Goal: Task Accomplishment & Management: Complete application form

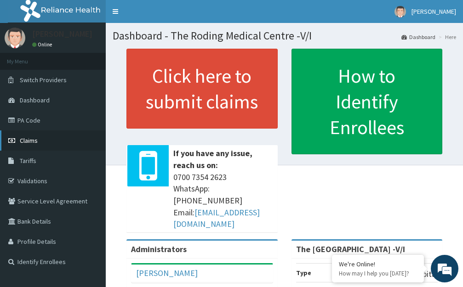
click at [33, 141] on span "Claims" at bounding box center [29, 141] width 18 height 8
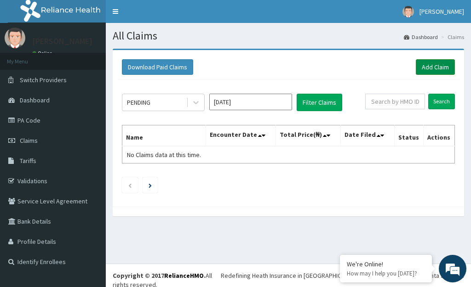
click at [425, 67] on link "Add Claim" at bounding box center [435, 67] width 39 height 16
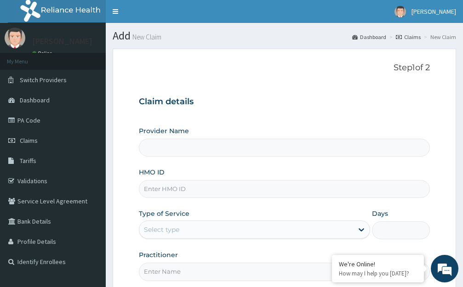
type input "The [GEOGRAPHIC_DATA] -V/I"
click at [196, 188] on input "HMO ID" at bounding box center [284, 189] width 291 height 18
type input "SMC/10007/A"
click at [362, 229] on icon at bounding box center [361, 229] width 9 height 9
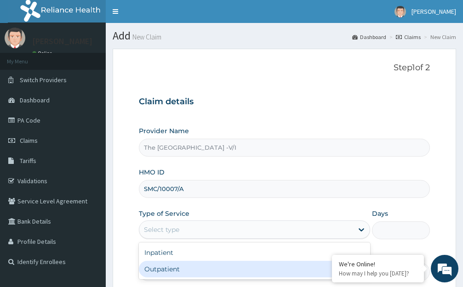
click at [161, 271] on div "Outpatient" at bounding box center [254, 269] width 231 height 17
type input "1"
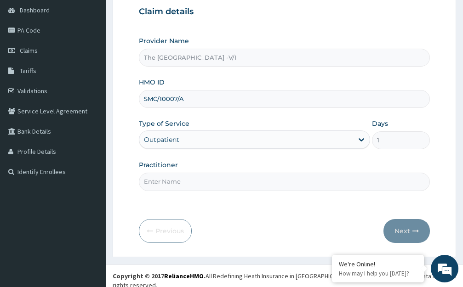
scroll to position [91, 0]
click at [208, 182] on input "Practitioner" at bounding box center [284, 181] width 291 height 18
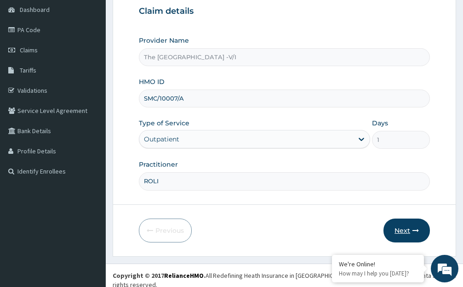
type input "ROLI"
click at [402, 231] on button "Next" at bounding box center [407, 231] width 46 height 24
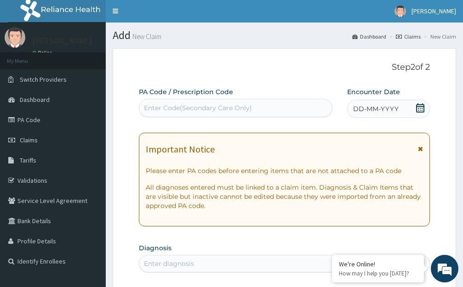
scroll to position [0, 0]
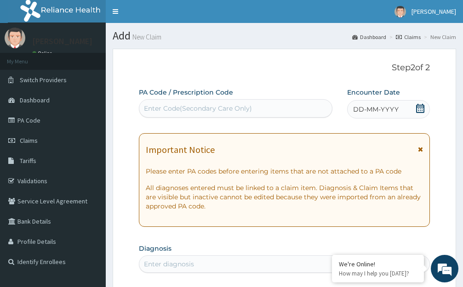
click at [371, 111] on span "DD-MM-YYYY" at bounding box center [376, 109] width 46 height 9
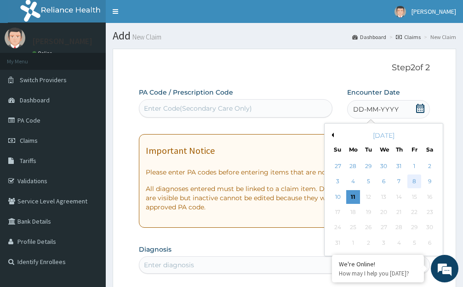
click at [414, 182] on div "8" at bounding box center [414, 182] width 14 height 14
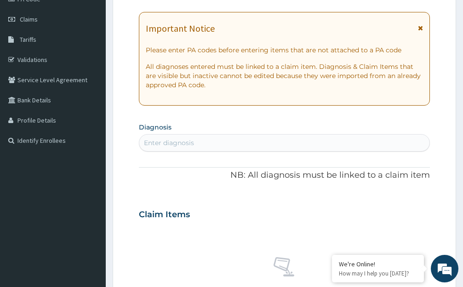
scroll to position [138, 0]
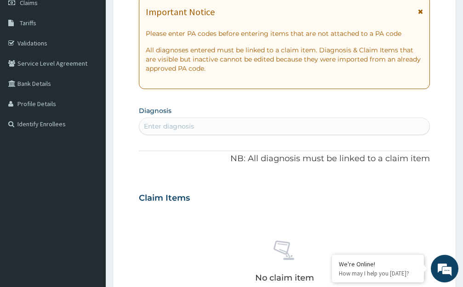
click at [204, 129] on div "Enter diagnosis" at bounding box center [284, 126] width 290 height 15
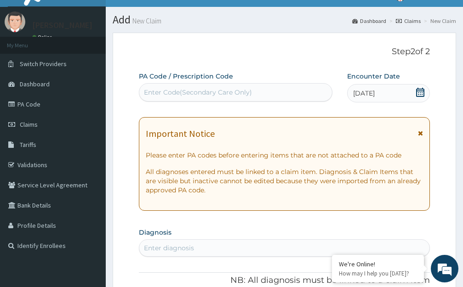
scroll to position [0, 0]
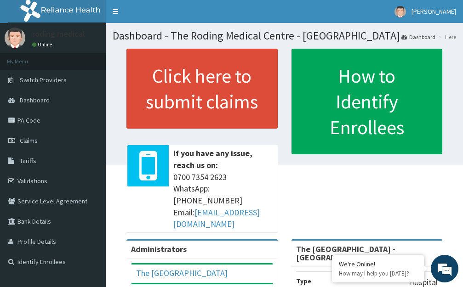
click at [267, 174] on span "[PHONE_NUMBER] WhatsApp: 017001580 Email: [EMAIL_ADDRESS][DOMAIN_NAME]" at bounding box center [223, 201] width 100 height 59
click at [36, 141] on span "Claims" at bounding box center [29, 141] width 18 height 8
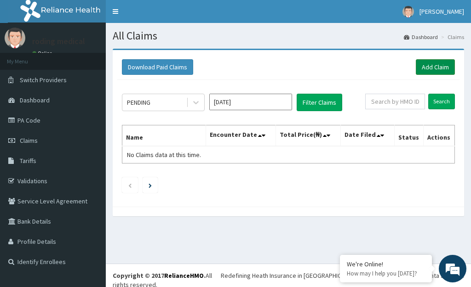
click at [424, 67] on link "Add Claim" at bounding box center [435, 67] width 39 height 16
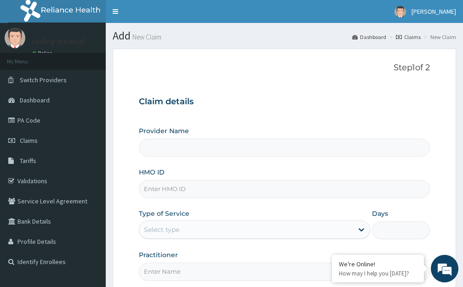
type input "The [GEOGRAPHIC_DATA] - [GEOGRAPHIC_DATA]"
click at [194, 190] on input "HMO ID" at bounding box center [284, 189] width 291 height 18
type input "SMC/10007/A"
click at [198, 234] on div "Select type" at bounding box center [246, 230] width 214 height 15
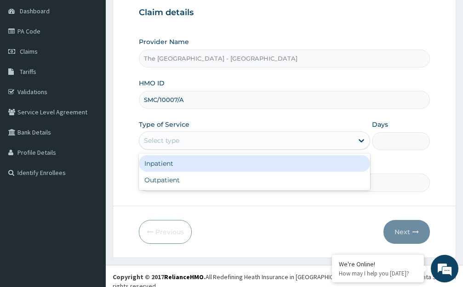
scroll to position [91, 0]
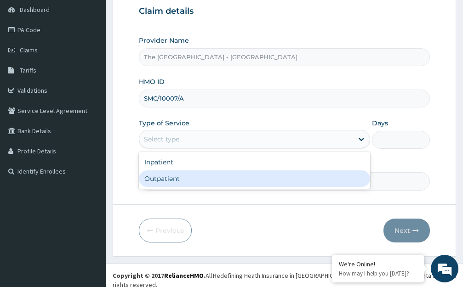
click at [157, 181] on div "Outpatient" at bounding box center [254, 179] width 231 height 17
type input "1"
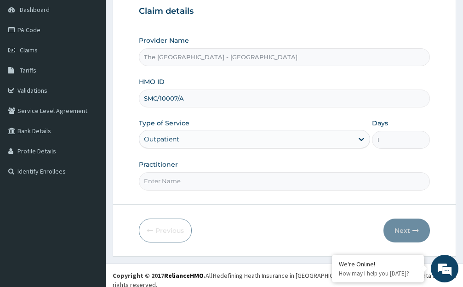
click at [190, 178] on input "Practitioner" at bounding box center [284, 181] width 291 height 18
type input "DR ROLI"
click at [401, 232] on button "Next" at bounding box center [407, 231] width 46 height 24
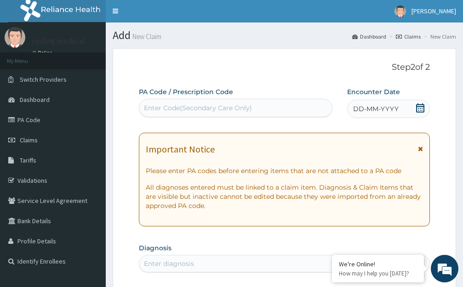
scroll to position [0, 0]
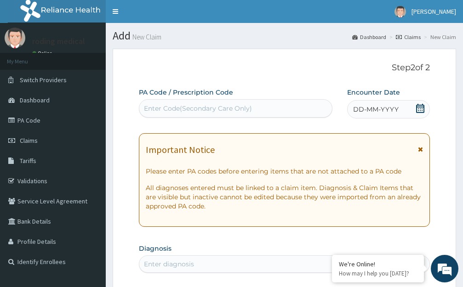
click at [377, 111] on span "DD-MM-YYYY" at bounding box center [376, 109] width 46 height 9
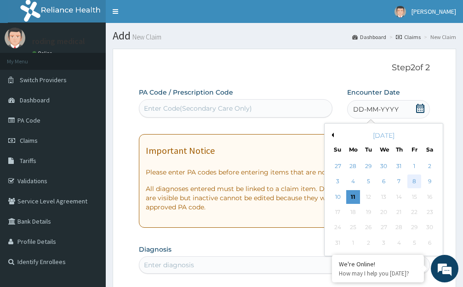
click at [417, 183] on div "8" at bounding box center [414, 182] width 14 height 14
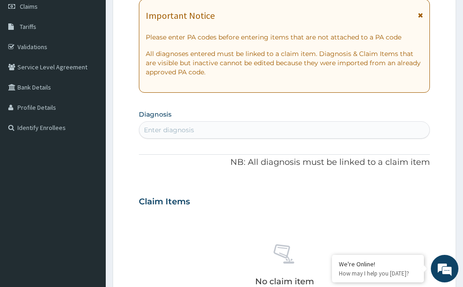
scroll to position [138, 0]
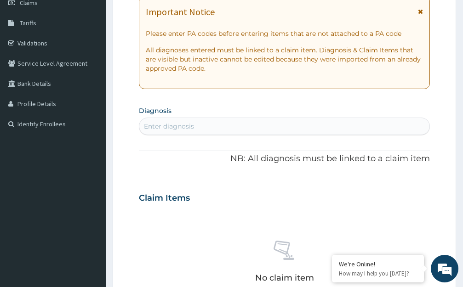
click at [212, 127] on div "Enter diagnosis" at bounding box center [284, 126] width 290 height 15
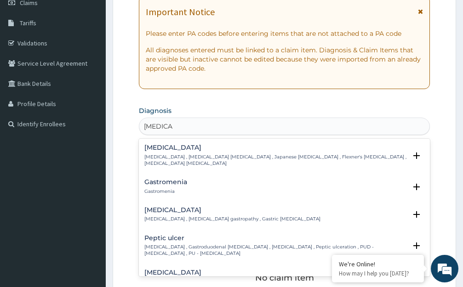
type input "GASTROE"
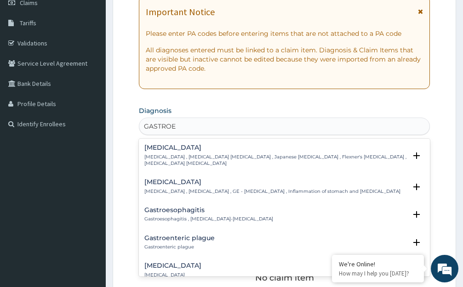
click at [166, 179] on h4 "Gastroenteritis" at bounding box center [272, 182] width 256 height 7
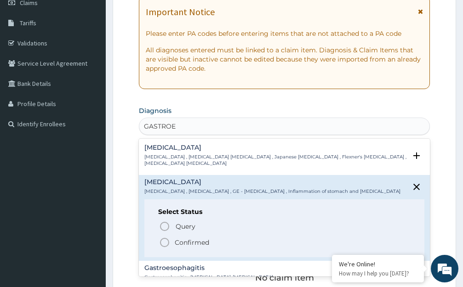
click at [164, 237] on icon "status option filled" at bounding box center [164, 242] width 11 height 11
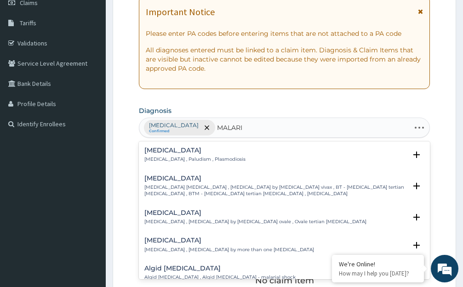
type input "MALARIA"
click at [156, 151] on h4 "[MEDICAL_DATA]" at bounding box center [194, 150] width 101 height 7
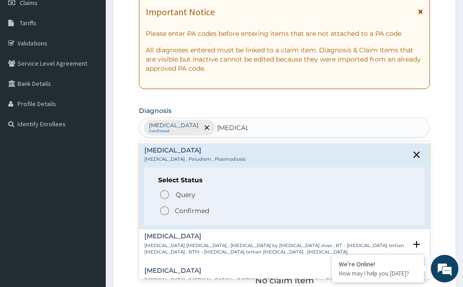
click at [165, 211] on icon "status option filled" at bounding box center [164, 211] width 11 height 11
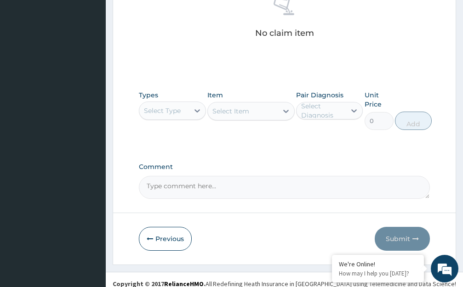
scroll to position [394, 0]
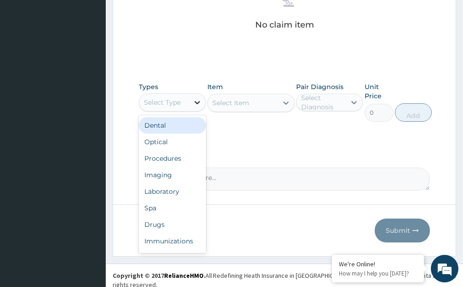
click at [196, 102] on icon at bounding box center [197, 102] width 9 height 9
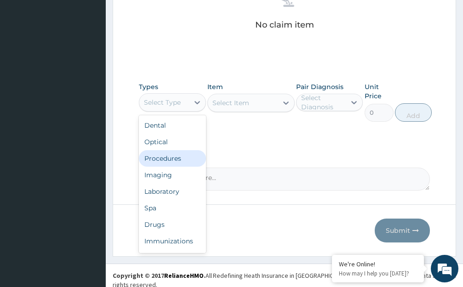
click at [167, 159] on div "Procedures" at bounding box center [172, 158] width 67 height 17
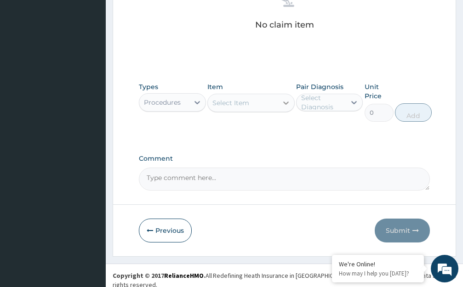
click at [286, 103] on icon at bounding box center [286, 103] width 6 height 3
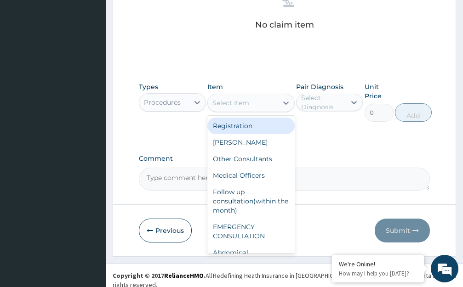
click at [252, 125] on div "Registration" at bounding box center [250, 126] width 87 height 17
type input "10395"
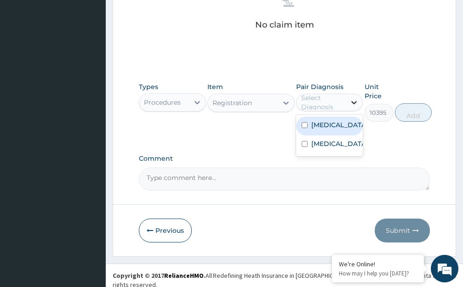
click at [353, 103] on icon at bounding box center [353, 102] width 9 height 9
click at [348, 126] on label "Gastroenteritis" at bounding box center [339, 124] width 56 height 9
checkbox input "true"
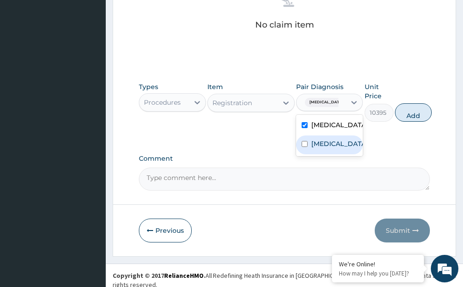
click at [349, 145] on div "Malaria" at bounding box center [329, 145] width 67 height 19
checkbox input "true"
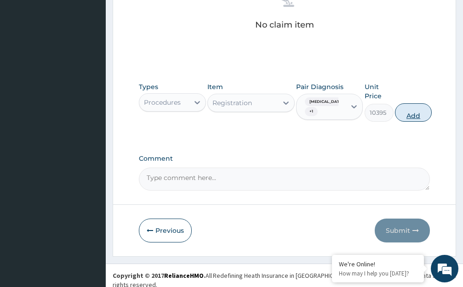
click at [412, 115] on button "Add" at bounding box center [413, 112] width 37 height 18
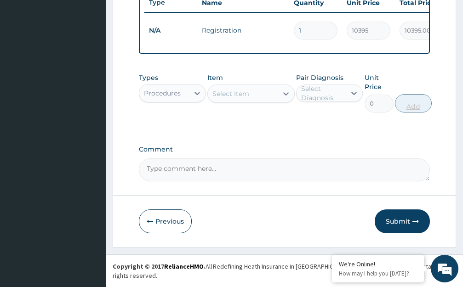
scroll to position [358, 0]
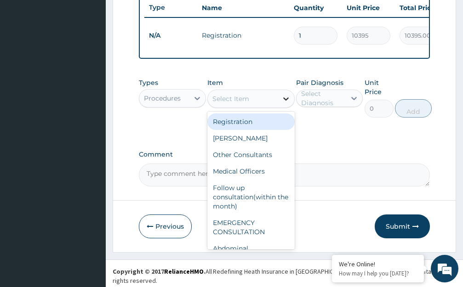
click at [285, 103] on icon at bounding box center [285, 98] width 9 height 9
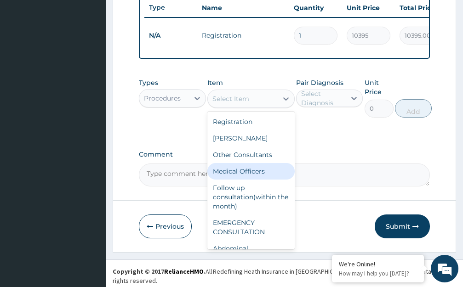
click at [247, 173] on div "Medical Officers" at bounding box center [250, 171] width 87 height 17
type input "5000"
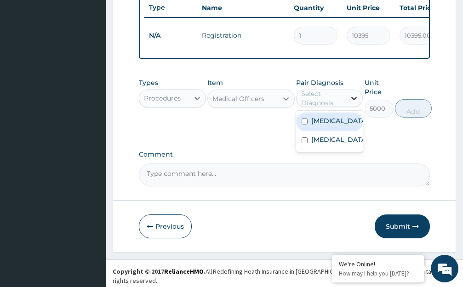
click at [353, 100] on icon at bounding box center [355, 98] width 6 height 3
click at [341, 131] on div "Gastroenteritis" at bounding box center [329, 122] width 67 height 19
checkbox input "true"
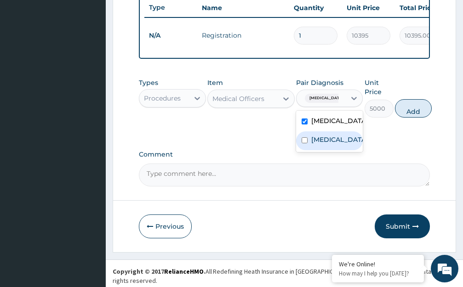
click at [346, 149] on div "Malaria" at bounding box center [329, 141] width 67 height 19
checkbox input "true"
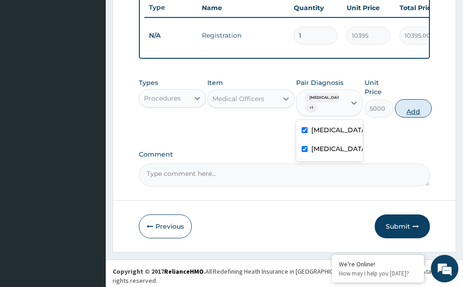
click at [413, 116] on button "Add" at bounding box center [413, 108] width 37 height 18
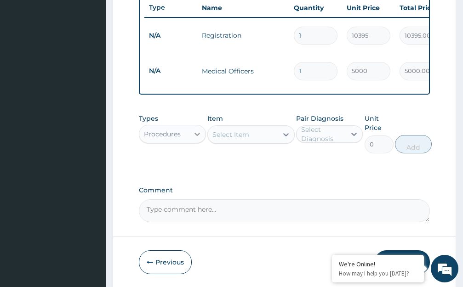
click at [196, 134] on icon at bounding box center [198, 134] width 6 height 3
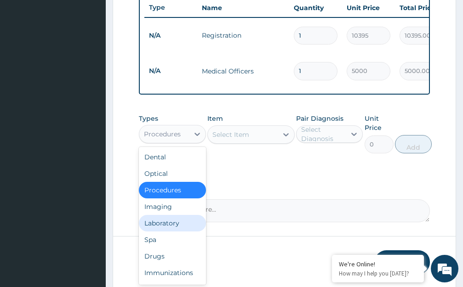
click at [169, 223] on div "Laboratory" at bounding box center [172, 223] width 67 height 17
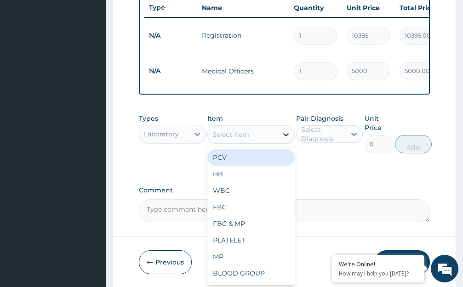
click at [285, 135] on icon at bounding box center [286, 134] width 6 height 3
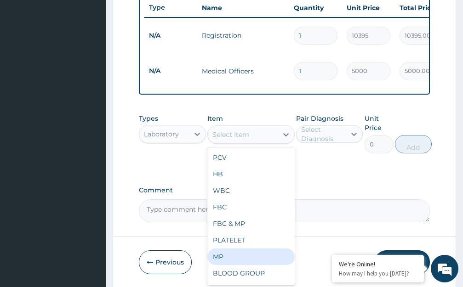
click at [223, 256] on div "MP" at bounding box center [250, 257] width 87 height 17
type input "2550"
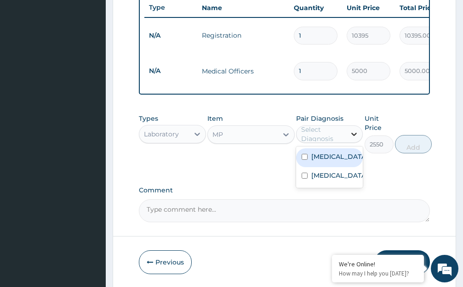
click at [355, 134] on icon at bounding box center [353, 134] width 9 height 9
drag, startPoint x: 347, startPoint y: 161, endPoint x: 338, endPoint y: 160, distance: 8.3
click at [347, 161] on div "Gastroenteritis" at bounding box center [329, 158] width 67 height 19
checkbox input "true"
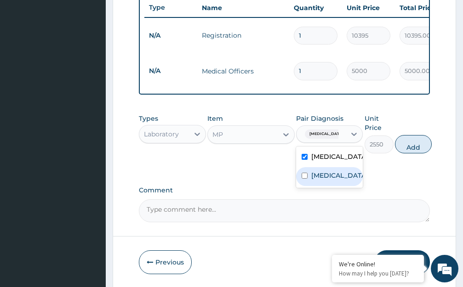
click at [340, 177] on div "Malaria" at bounding box center [329, 176] width 67 height 19
checkbox input "true"
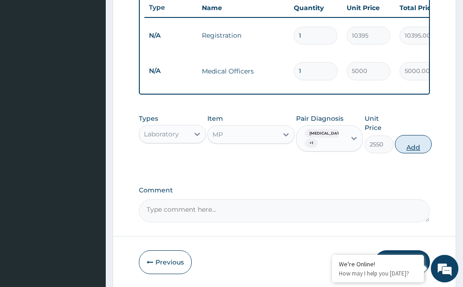
click at [410, 147] on button "Add" at bounding box center [413, 144] width 37 height 18
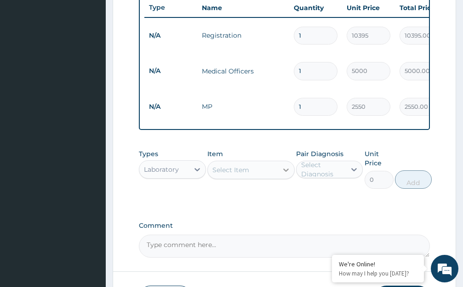
click at [286, 169] on icon at bounding box center [286, 170] width 6 height 3
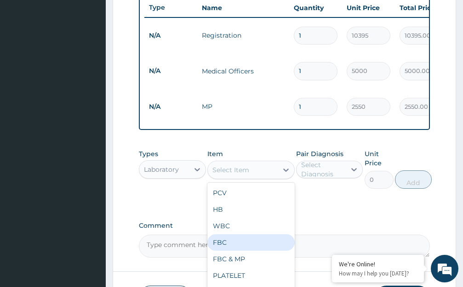
click at [227, 240] on div "FBC" at bounding box center [250, 243] width 87 height 17
type input "4500"
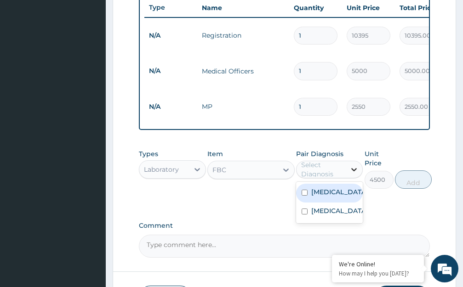
click at [352, 165] on icon at bounding box center [353, 169] width 9 height 9
click at [345, 192] on label "Gastroenteritis" at bounding box center [339, 192] width 56 height 9
checkbox input "true"
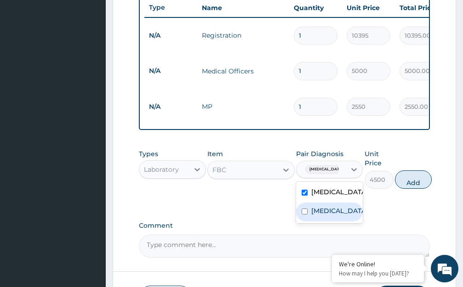
click at [343, 206] on div "Malaria" at bounding box center [329, 212] width 67 height 19
checkbox input "true"
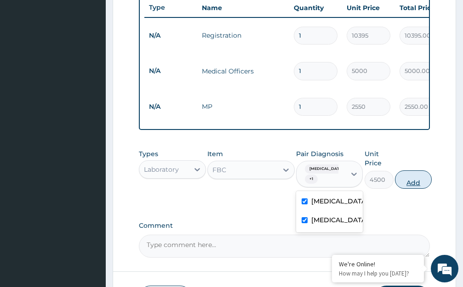
click at [417, 179] on button "Add" at bounding box center [413, 180] width 37 height 18
type input "0"
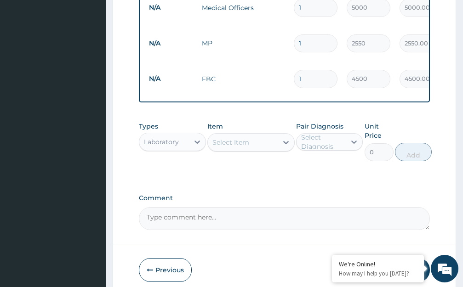
scroll to position [453, 0]
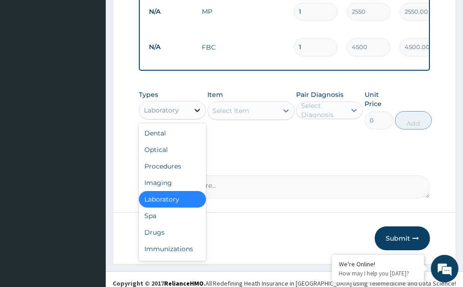
click at [197, 106] on icon at bounding box center [197, 110] width 9 height 9
click at [187, 224] on div "Drugs" at bounding box center [172, 232] width 67 height 17
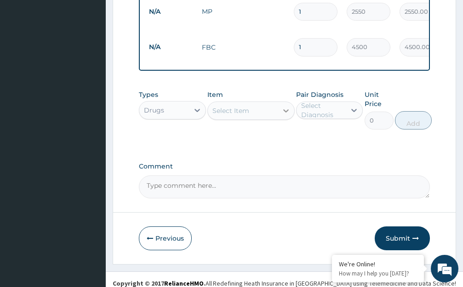
click at [286, 106] on icon at bounding box center [285, 110] width 9 height 9
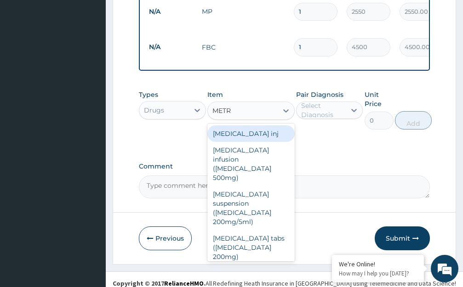
type input "METRO"
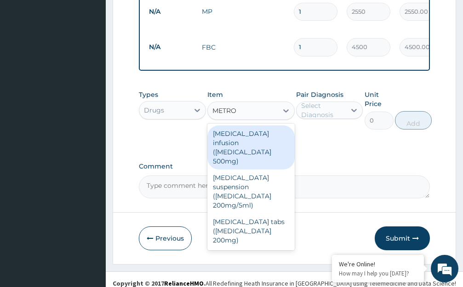
click at [247, 132] on div "[MEDICAL_DATA] infusion ([MEDICAL_DATA] 500mg)" at bounding box center [250, 148] width 87 height 44
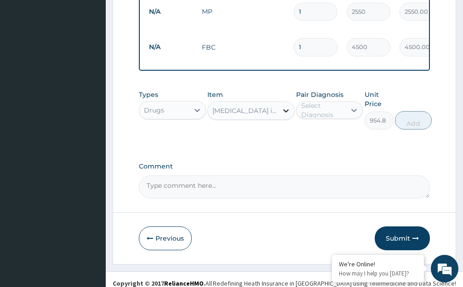
click at [285, 106] on icon at bounding box center [285, 110] width 9 height 9
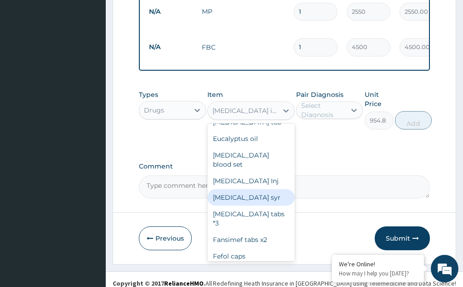
scroll to position [5677, 0]
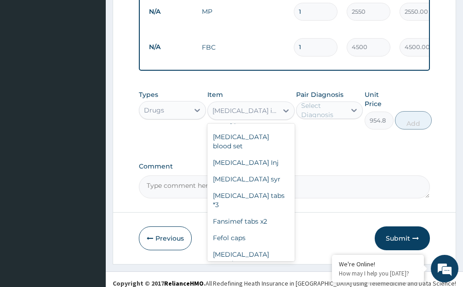
type input "69.3"
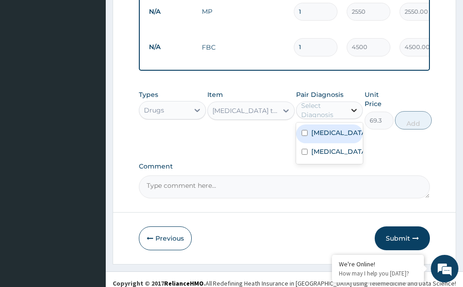
click at [353, 109] on icon at bounding box center [355, 110] width 6 height 3
click at [351, 130] on div "Gastroenteritis" at bounding box center [329, 134] width 67 height 19
checkbox input "true"
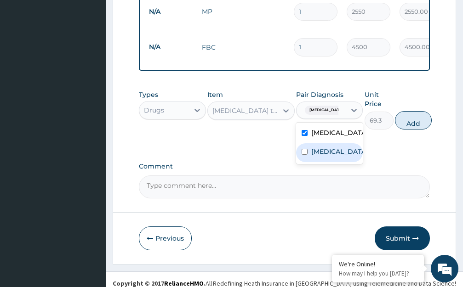
click at [349, 146] on div "Malaria" at bounding box center [329, 152] width 67 height 19
checkbox input "true"
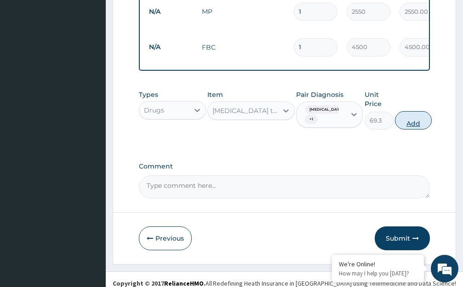
click at [416, 117] on button "Add" at bounding box center [413, 120] width 37 height 18
type input "0"
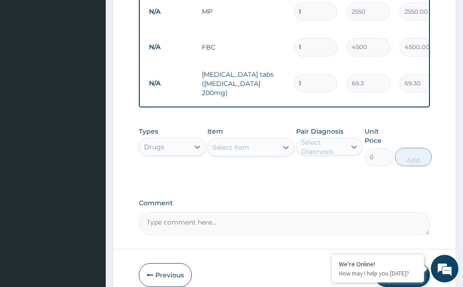
type input "0.00"
type input "3"
type input "207.90"
type input "30"
type input "2079.00"
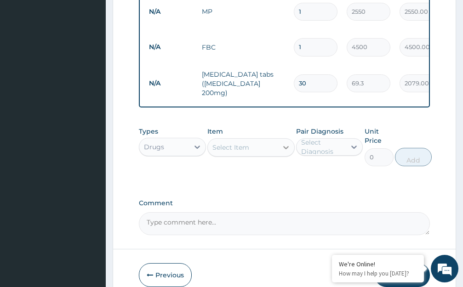
type input "30"
click at [286, 146] on icon at bounding box center [286, 147] width 6 height 3
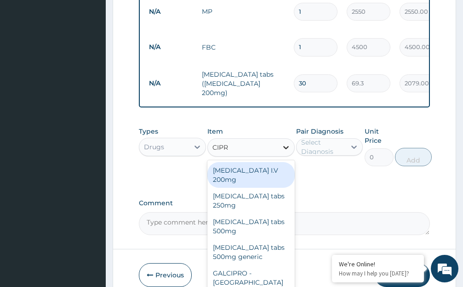
type input "CIPRO"
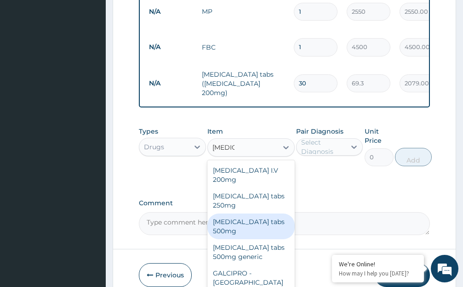
click at [262, 214] on div "Ciproxin tabs 500mg" at bounding box center [250, 227] width 87 height 26
type input "677.6"
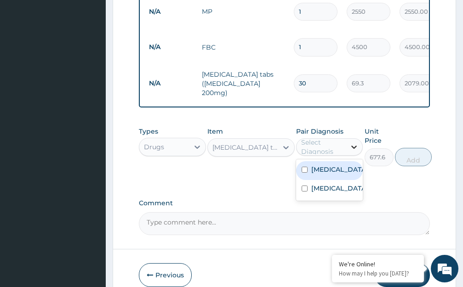
click at [352, 146] on icon at bounding box center [355, 147] width 6 height 3
click at [337, 164] on div "Gastroenteritis" at bounding box center [329, 170] width 67 height 19
checkbox input "true"
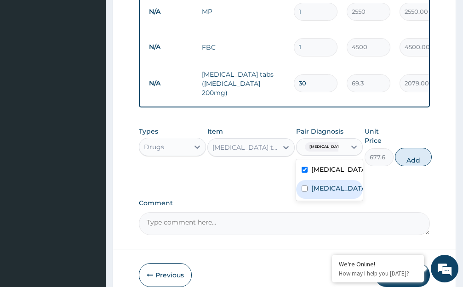
click at [340, 180] on div "Malaria" at bounding box center [329, 189] width 67 height 19
checkbox input "true"
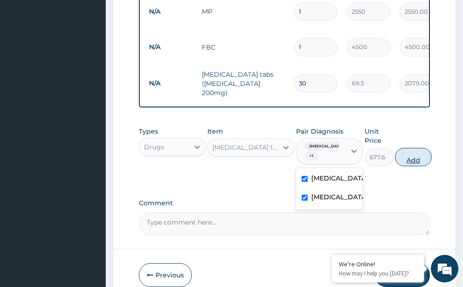
click at [408, 148] on button "Add" at bounding box center [413, 157] width 37 height 18
type input "0"
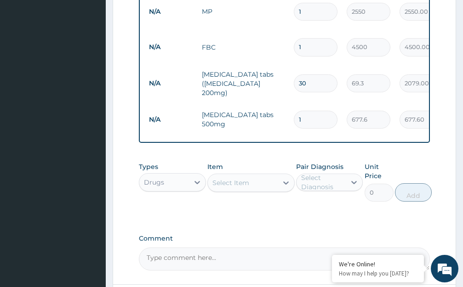
type input "0.00"
type input "6"
type input "4065.60"
type input "0.00"
type input "1"
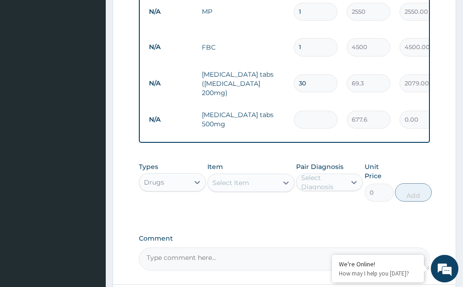
type input "677.60"
type input "10"
type input "6776.00"
type input "10"
click at [285, 182] on icon at bounding box center [286, 183] width 6 height 3
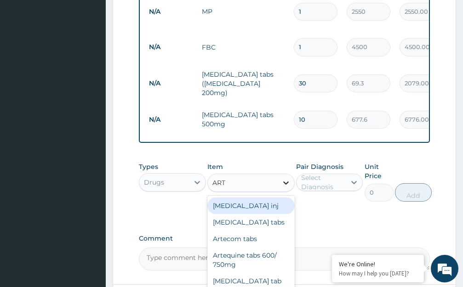
type input "ARTE"
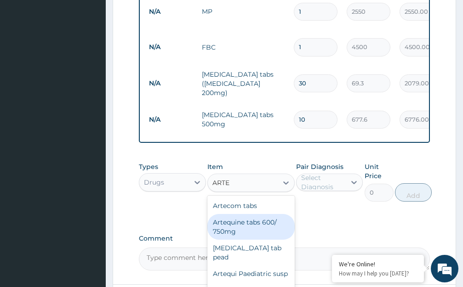
click at [252, 214] on div "Artequine tabs 600/ 750mg" at bounding box center [250, 227] width 87 height 26
type input "600.6"
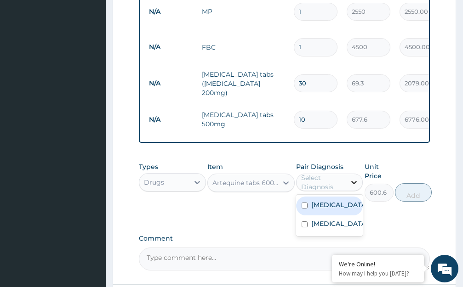
click at [352, 178] on icon at bounding box center [353, 182] width 9 height 9
click at [343, 200] on label "Gastroenteritis" at bounding box center [339, 204] width 56 height 9
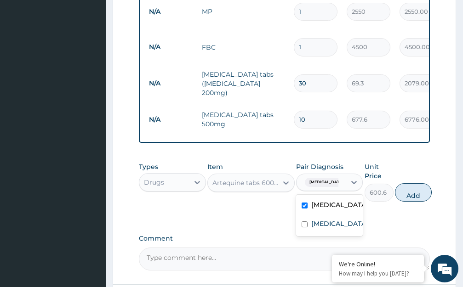
checkbox input "true"
click at [345, 216] on div "Malaria" at bounding box center [329, 225] width 67 height 19
checkbox input "true"
click at [410, 183] on button "Add" at bounding box center [413, 192] width 37 height 18
type input "0"
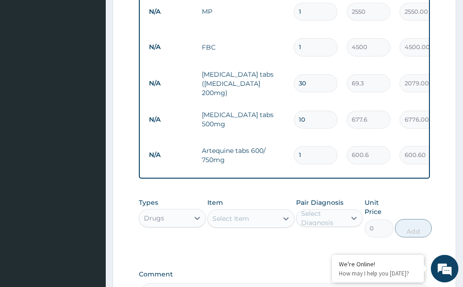
type input "0.00"
type input "6"
type input "3603.60"
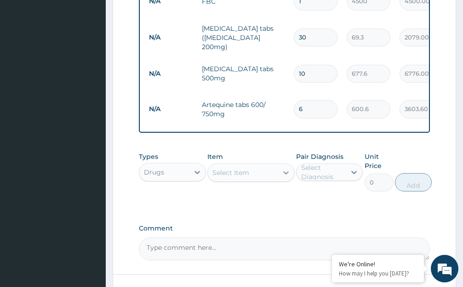
type input "6"
click at [286, 168] on icon at bounding box center [285, 172] width 9 height 9
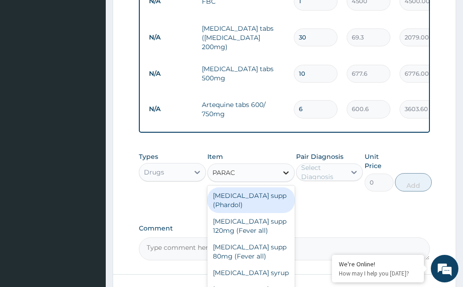
type input "PARACE"
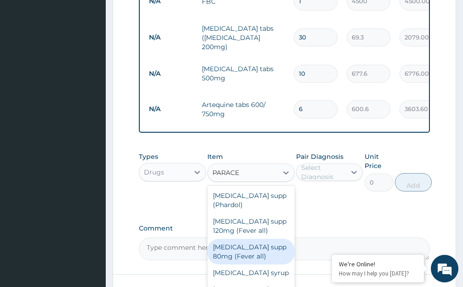
scroll to position [53, 0]
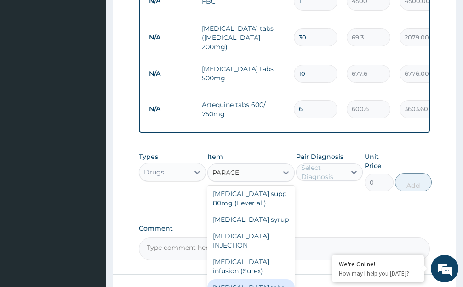
click at [250, 280] on div "[MEDICAL_DATA] tabs" at bounding box center [250, 288] width 87 height 17
type input "53.9"
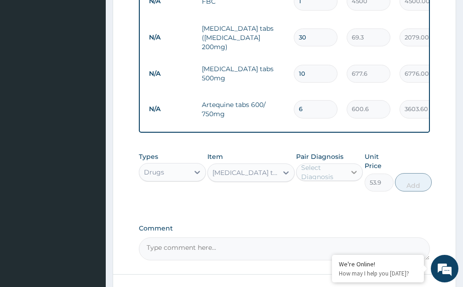
click at [354, 168] on icon at bounding box center [353, 172] width 9 height 9
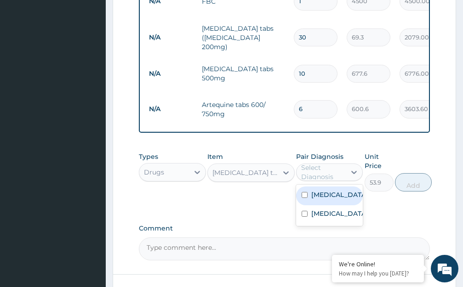
click at [355, 190] on label "Gastroenteritis" at bounding box center [339, 194] width 56 height 9
checkbox input "true"
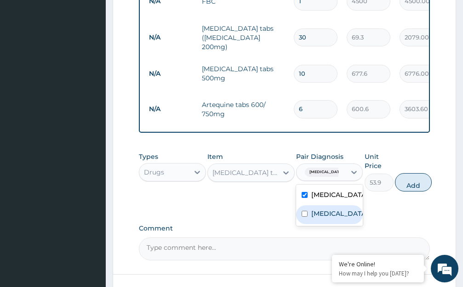
click at [350, 206] on div "Malaria" at bounding box center [329, 215] width 67 height 19
checkbox input "true"
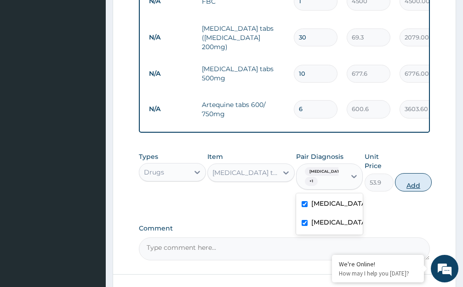
click at [412, 173] on button "Add" at bounding box center [413, 182] width 37 height 18
type input "0"
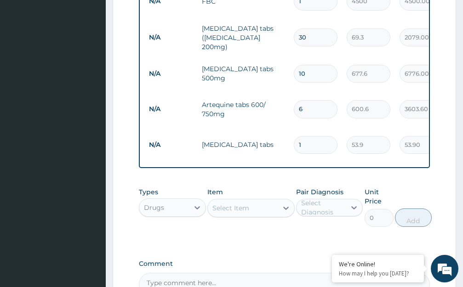
type input "18"
type input "970.20"
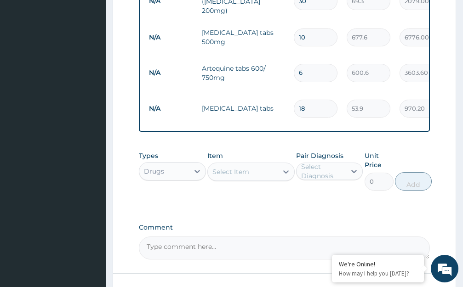
scroll to position [580, 0]
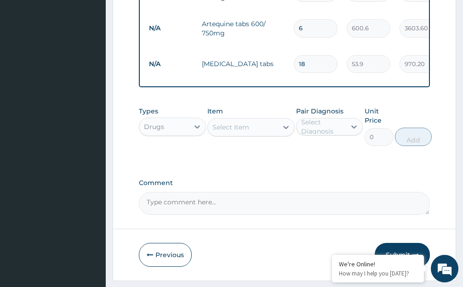
type input "18"
click at [392, 243] on button "Submit" at bounding box center [402, 255] width 55 height 24
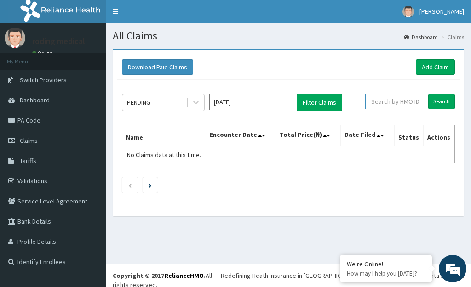
drag, startPoint x: 423, startPoint y: 102, endPoint x: 280, endPoint y: 66, distance: 147.0
click at [280, 66] on div "Download Paid Claims Add Claim × Note you can only download claims within a max…" at bounding box center [288, 128] width 351 height 157
click at [423, 103] on input "text" at bounding box center [395, 102] width 60 height 16
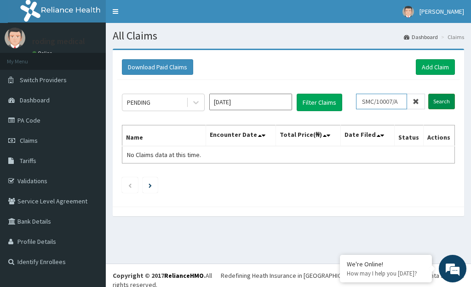
type input "SMC/10007/A"
click at [435, 99] on input "Search" at bounding box center [441, 102] width 27 height 16
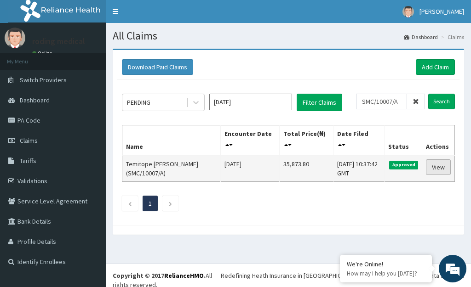
click at [438, 168] on link "View" at bounding box center [438, 168] width 25 height 16
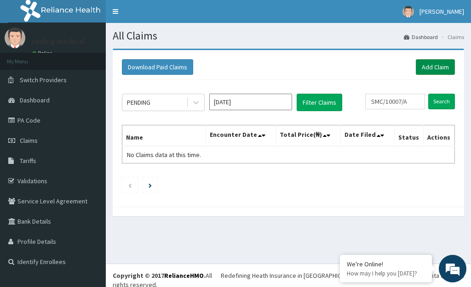
click at [430, 67] on link "Add Claim" at bounding box center [435, 67] width 39 height 16
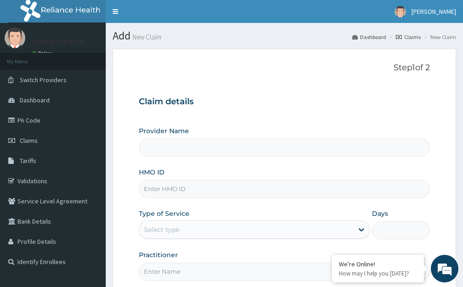
type input "The [GEOGRAPHIC_DATA] - [GEOGRAPHIC_DATA]"
click at [211, 194] on input "HMO ID" at bounding box center [284, 189] width 291 height 18
type input "ENP/11452/A"
click at [192, 231] on div "Select type" at bounding box center [246, 230] width 214 height 15
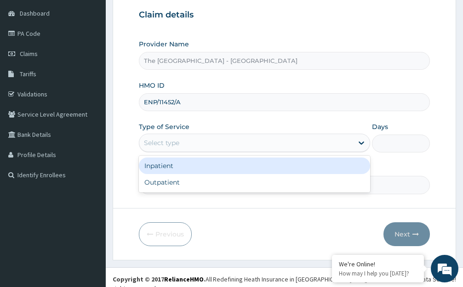
scroll to position [91, 0]
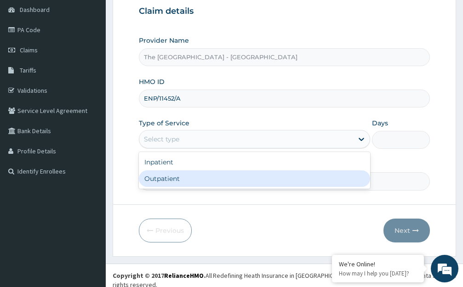
click at [164, 182] on div "Outpatient" at bounding box center [254, 179] width 231 height 17
type input "1"
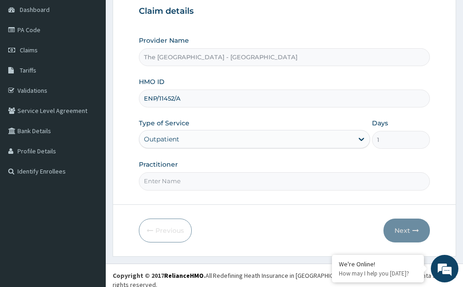
click at [204, 182] on input "Practitioner" at bounding box center [284, 181] width 291 height 18
type input "DR [PERSON_NAME]"
click at [396, 230] on button "Next" at bounding box center [407, 231] width 46 height 24
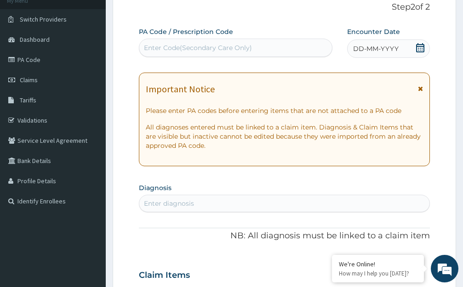
scroll to position [45, 0]
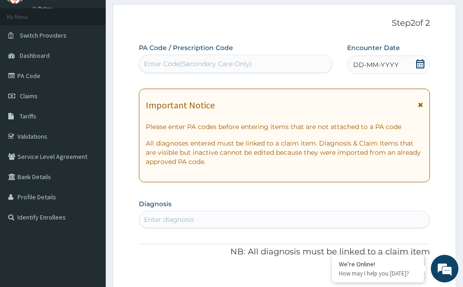
click at [375, 67] on span "DD-MM-YYYY" at bounding box center [376, 64] width 46 height 9
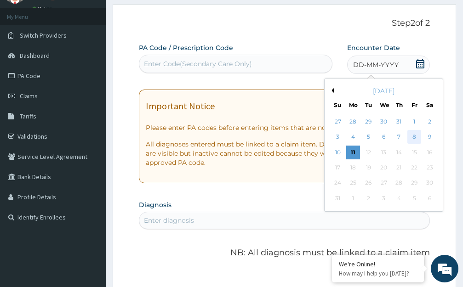
click at [412, 138] on div "8" at bounding box center [414, 138] width 14 height 14
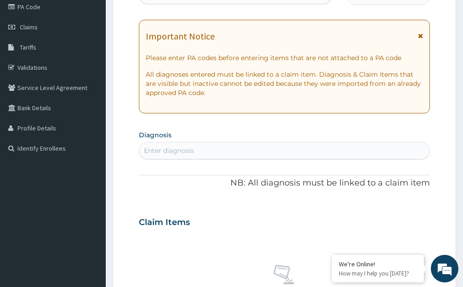
scroll to position [137, 0]
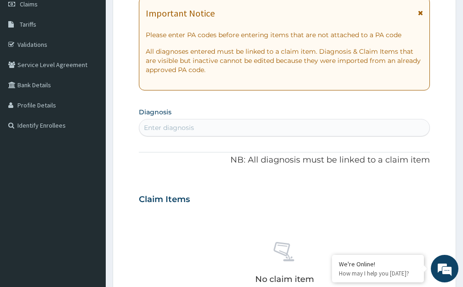
click at [210, 132] on div "Enter diagnosis" at bounding box center [284, 127] width 290 height 15
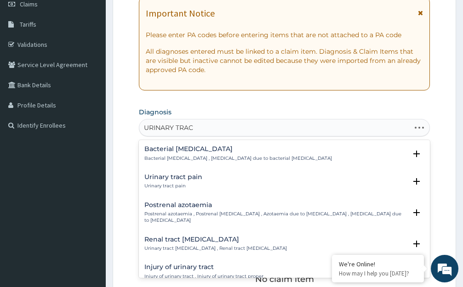
type input "URINARY TRACT"
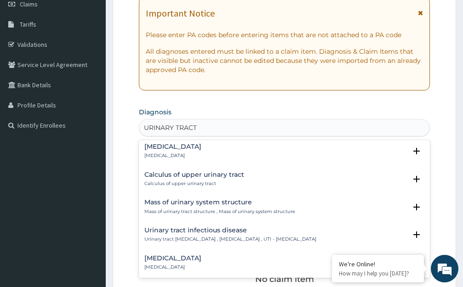
scroll to position [617, 0]
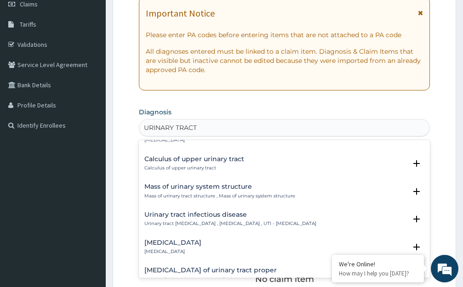
click at [175, 217] on h4 "Urinary tract infectious disease" at bounding box center [230, 215] width 172 height 7
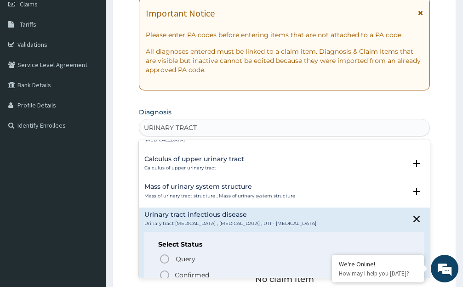
click at [165, 275] on icon "status option filled" at bounding box center [164, 275] width 11 height 11
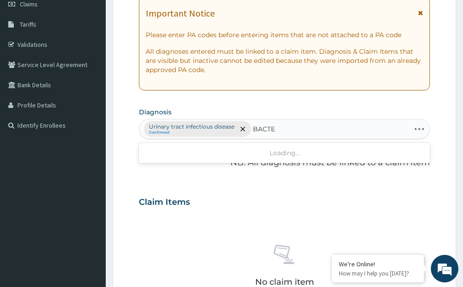
type input "BACTER"
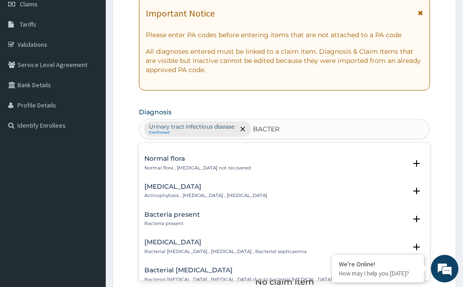
scroll to position [55, 0]
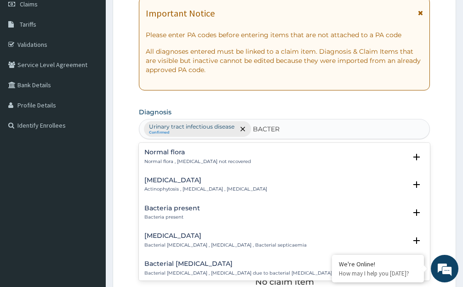
click at [160, 211] on h4 "Bacteria present" at bounding box center [172, 208] width 56 height 7
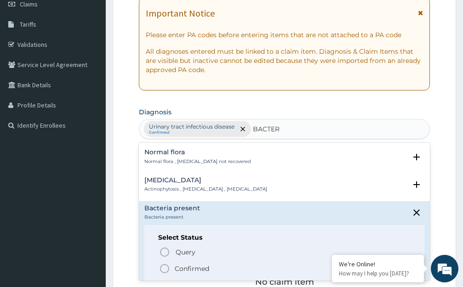
click at [165, 271] on icon "status option filled" at bounding box center [164, 268] width 11 height 11
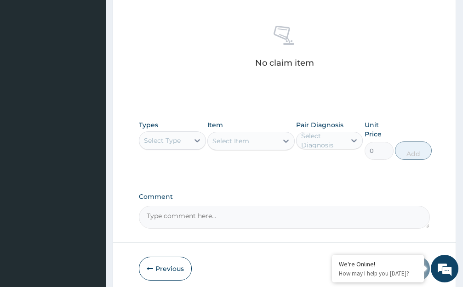
scroll to position [366, 0]
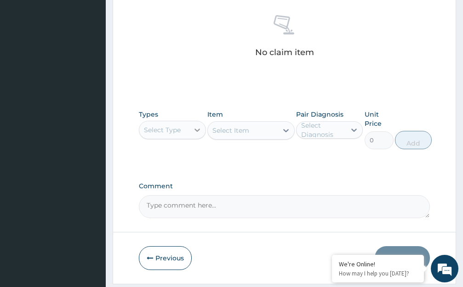
click at [196, 130] on icon at bounding box center [198, 130] width 6 height 3
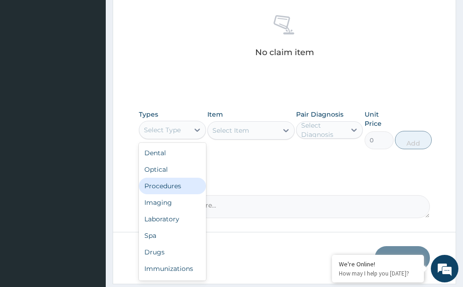
click at [156, 185] on div "Procedures" at bounding box center [172, 186] width 67 height 17
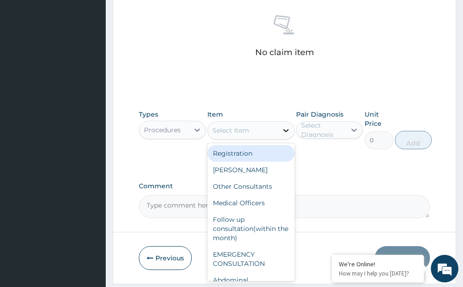
click at [285, 131] on icon at bounding box center [286, 130] width 6 height 3
click at [264, 157] on div "Registration" at bounding box center [250, 153] width 87 height 17
type input "10395"
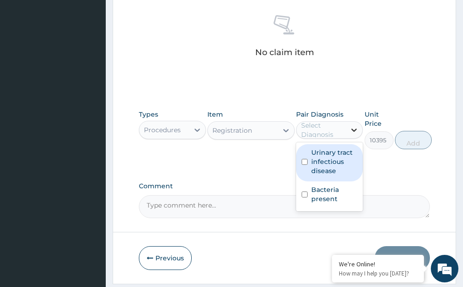
click at [353, 129] on icon at bounding box center [353, 130] width 9 height 9
click at [349, 169] on label "Urinary tract infectious disease" at bounding box center [334, 162] width 46 height 28
checkbox input "true"
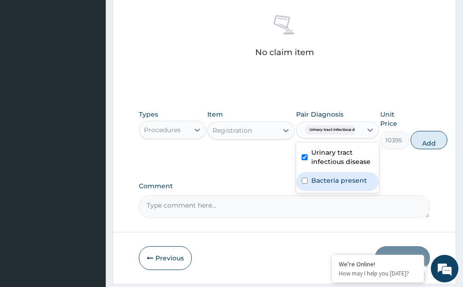
click at [370, 179] on div "Bacteria present" at bounding box center [337, 181] width 83 height 19
checkbox input "true"
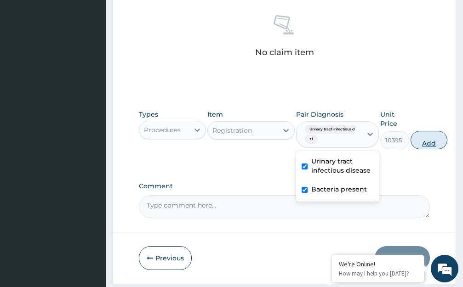
click at [428, 143] on button "Add" at bounding box center [429, 140] width 37 height 18
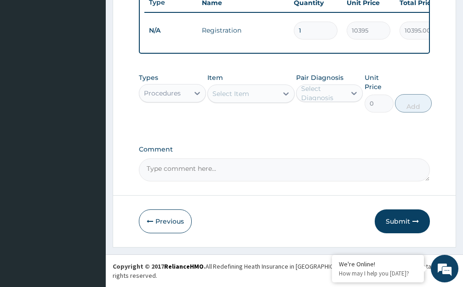
scroll to position [362, 0]
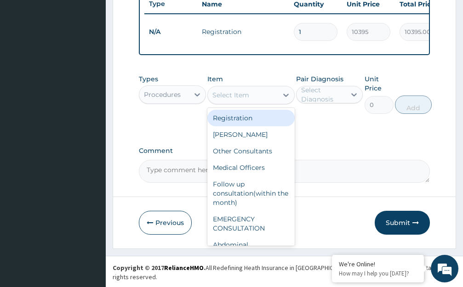
click at [295, 106] on div "Types Procedures Item option Registration , selected. option Registration focus…" at bounding box center [284, 94] width 291 height 49
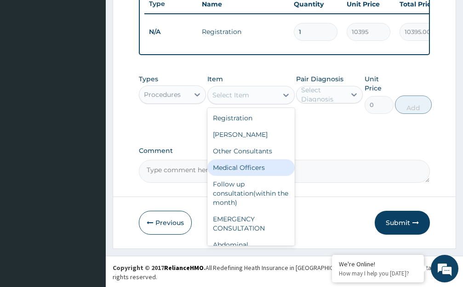
click at [250, 176] on div "Medical Officers" at bounding box center [250, 168] width 87 height 17
type input "5000"
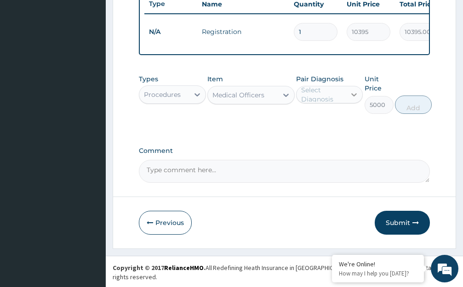
click at [354, 99] on icon at bounding box center [353, 94] width 9 height 9
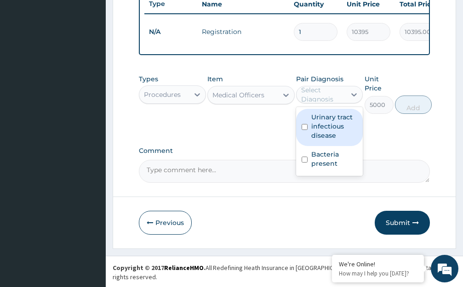
click at [346, 140] on label "Urinary tract infectious disease" at bounding box center [334, 127] width 46 height 28
checkbox input "true"
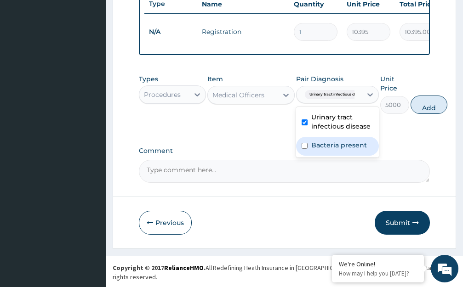
click at [373, 154] on div "Bacteria present" at bounding box center [337, 146] width 83 height 19
checkbox input "true"
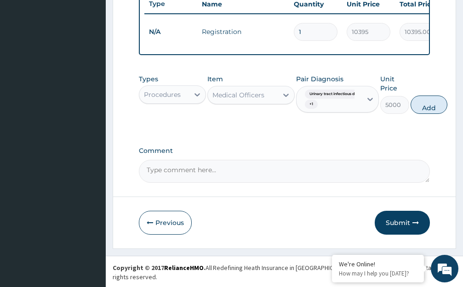
drag, startPoint x: 430, startPoint y: 114, endPoint x: 423, endPoint y: 114, distance: 7.8
click at [430, 114] on button "Add" at bounding box center [429, 105] width 37 height 18
type input "0"
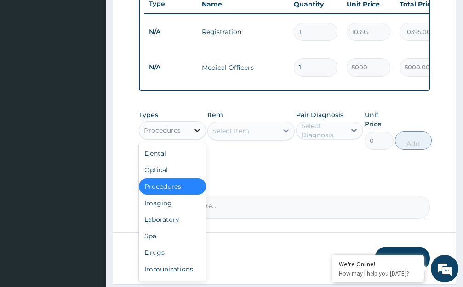
click at [196, 135] on icon at bounding box center [197, 130] width 9 height 9
click at [169, 261] on div "Drugs" at bounding box center [172, 253] width 67 height 17
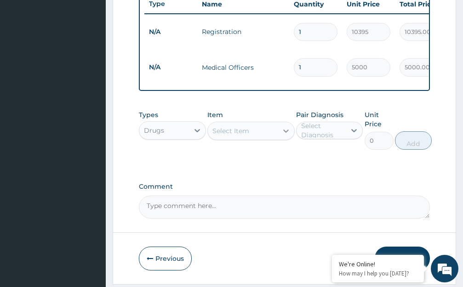
click at [284, 136] on icon at bounding box center [285, 130] width 9 height 9
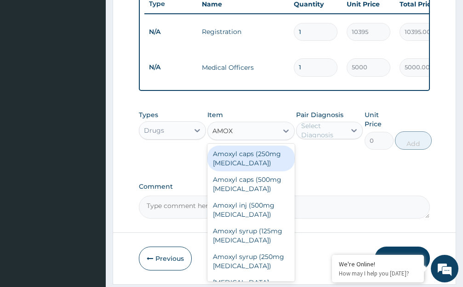
type input "AMOXY"
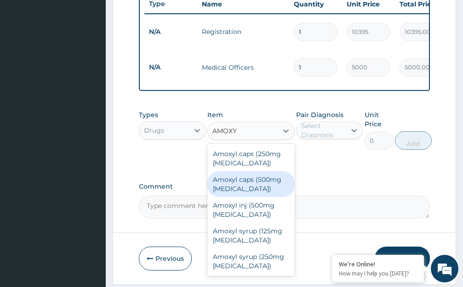
click at [267, 190] on div "Amoxyl caps (500mg [MEDICAL_DATA])" at bounding box center [250, 185] width 87 height 26
type input "215.6"
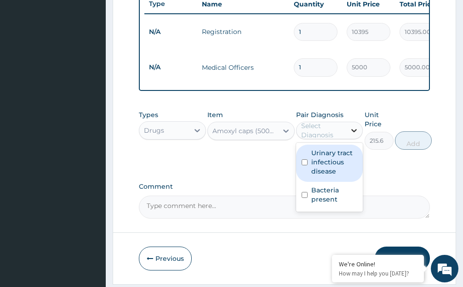
click at [353, 135] on icon at bounding box center [353, 130] width 9 height 9
click at [355, 171] on label "Urinary tract infectious disease" at bounding box center [334, 163] width 46 height 28
checkbox input "true"
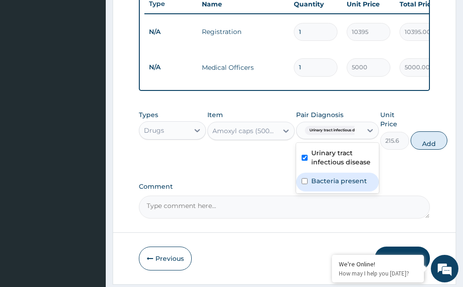
click at [371, 189] on div "Bacteria present" at bounding box center [337, 182] width 83 height 19
checkbox input "true"
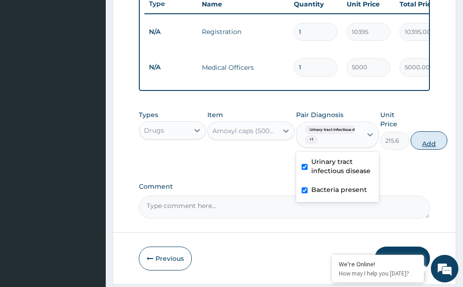
click at [434, 149] on button "Add" at bounding box center [429, 141] width 37 height 18
type input "0"
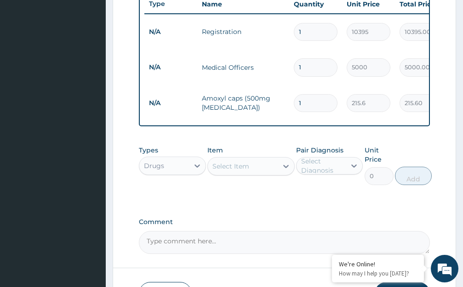
type input "15"
type input "3234.00"
type input "15"
click at [287, 168] on icon at bounding box center [286, 166] width 6 height 3
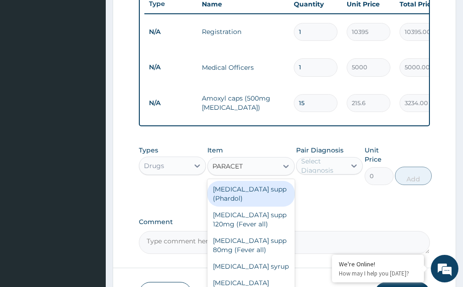
type input "PARACETA"
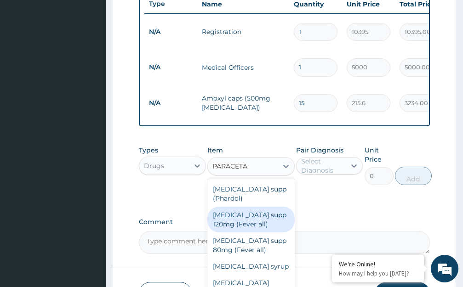
scroll to position [53, 0]
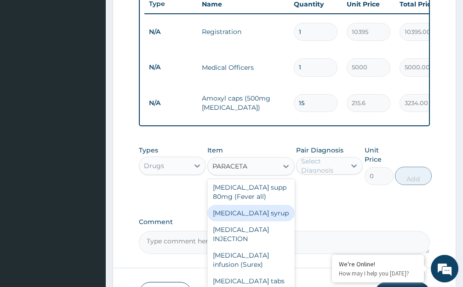
click at [246, 222] on div "[MEDICAL_DATA] syrup" at bounding box center [250, 213] width 87 height 17
type input "816.2"
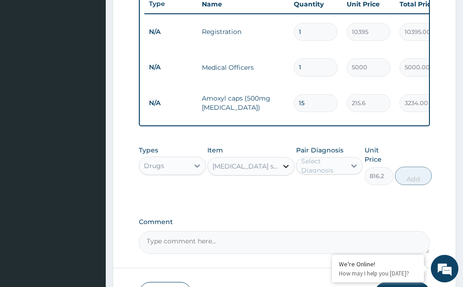
click at [285, 168] on icon at bounding box center [286, 166] width 6 height 3
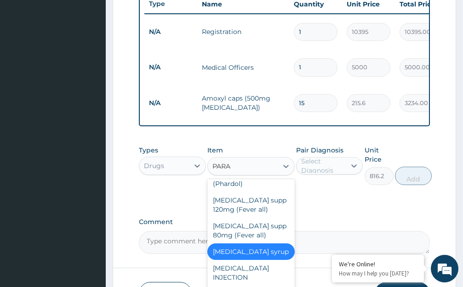
scroll to position [0, 0]
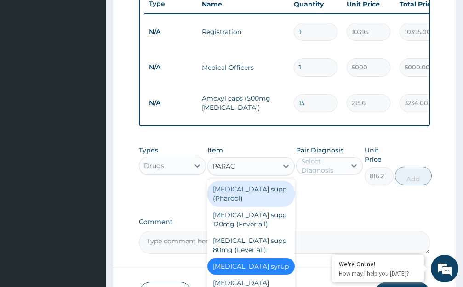
type input "PARACE"
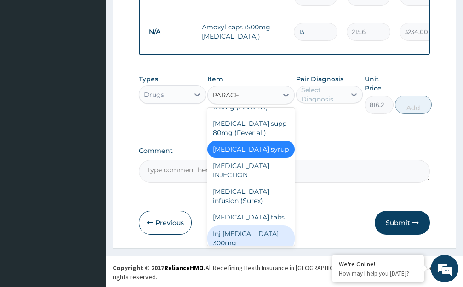
scroll to position [53, 0]
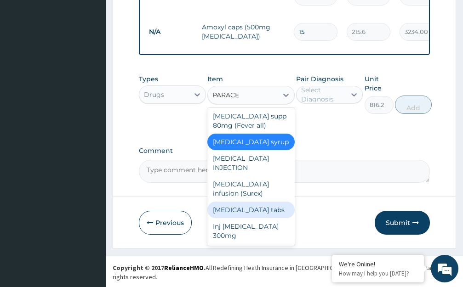
click at [254, 217] on div "[MEDICAL_DATA] tabs" at bounding box center [250, 210] width 87 height 17
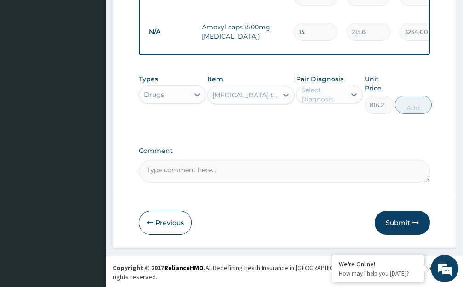
type input "53.9"
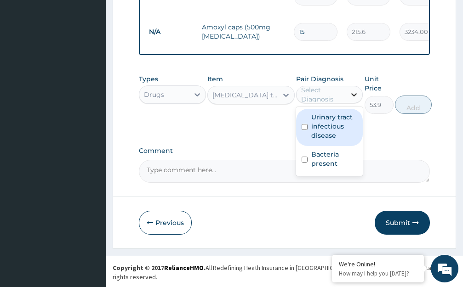
click at [352, 99] on icon at bounding box center [353, 94] width 9 height 9
click at [349, 138] on label "Urinary tract infectious disease" at bounding box center [334, 127] width 46 height 28
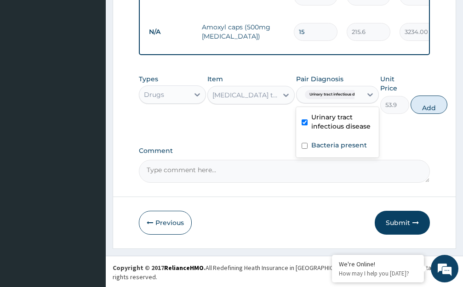
checkbox input "true"
click at [369, 152] on div "Bacteria present" at bounding box center [337, 146] width 83 height 19
checkbox input "true"
click at [430, 114] on button "Add" at bounding box center [429, 105] width 37 height 18
type input "0"
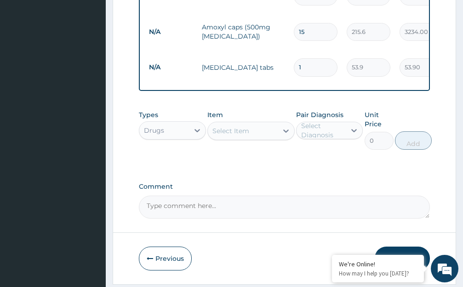
type input "18"
type input "970.20"
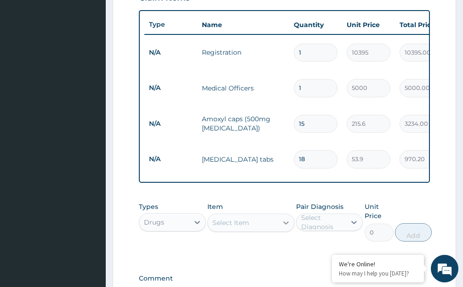
type input "18"
click at [286, 228] on icon at bounding box center [285, 222] width 9 height 9
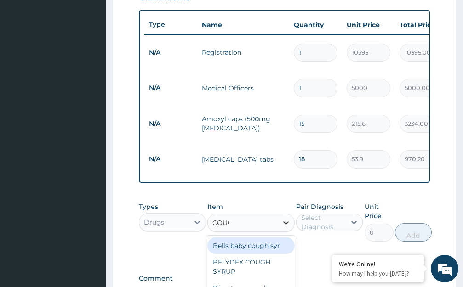
type input "COUGH"
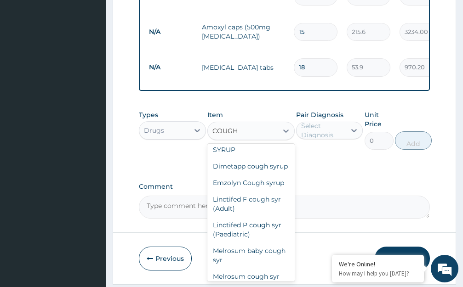
scroll to position [46, 0]
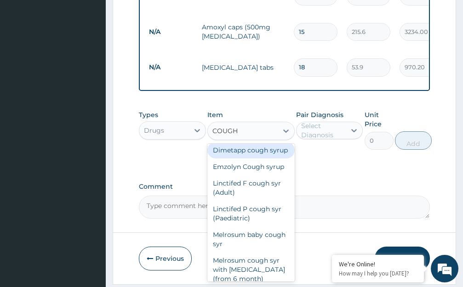
click at [228, 159] on div "Dimetapp cough syrup" at bounding box center [250, 150] width 87 height 17
type input "3742.2"
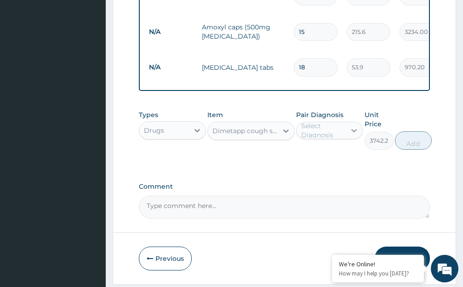
click at [354, 135] on icon at bounding box center [353, 130] width 9 height 9
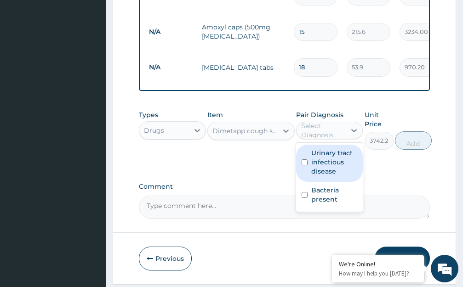
click at [345, 172] on label "Urinary tract infectious disease" at bounding box center [334, 163] width 46 height 28
checkbox input "true"
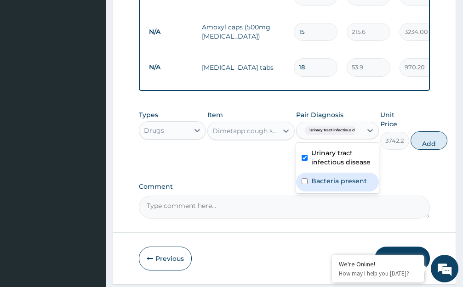
click at [368, 192] on div "Bacteria present" at bounding box center [337, 182] width 83 height 19
checkbox input "true"
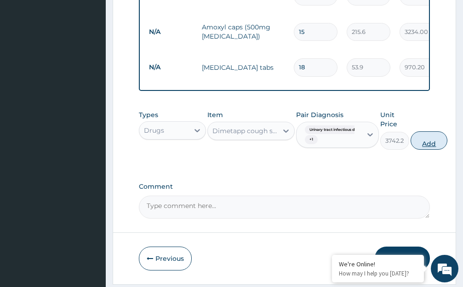
click at [432, 150] on button "Add" at bounding box center [429, 141] width 37 height 18
type input "0"
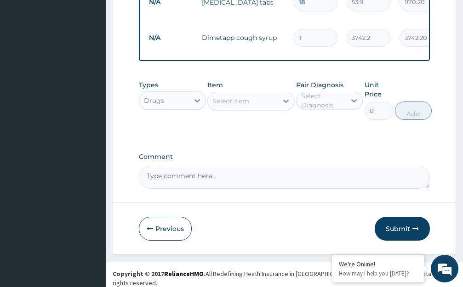
scroll to position [504, 0]
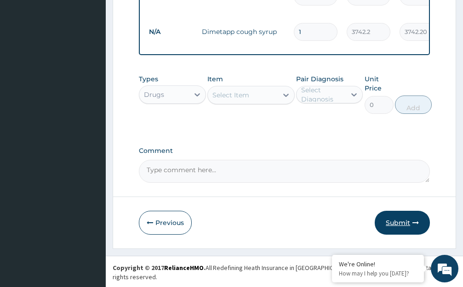
click at [401, 232] on button "Submit" at bounding box center [402, 223] width 55 height 24
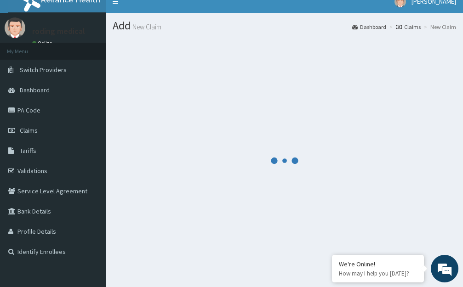
scroll to position [0, 0]
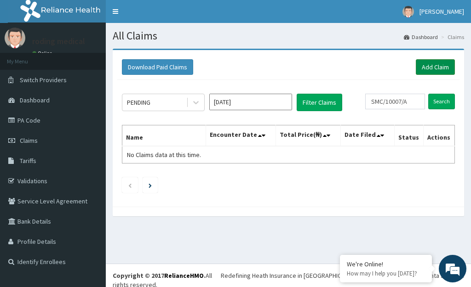
click at [422, 68] on link "Add Claim" at bounding box center [435, 67] width 39 height 16
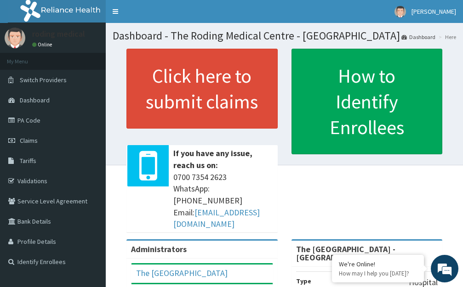
click at [336, 181] on div "Click here to submit claims If you have any issue, reach us on: [PHONE_NUMBER] …" at bounding box center [284, 144] width 343 height 191
click at [29, 141] on span "Claims" at bounding box center [29, 141] width 18 height 8
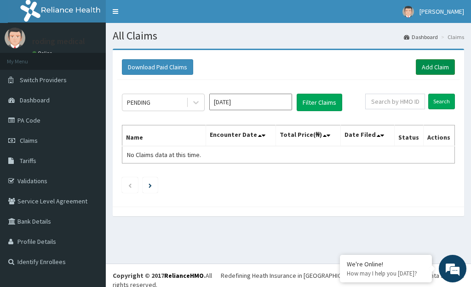
click at [434, 68] on link "Add Claim" at bounding box center [435, 67] width 39 height 16
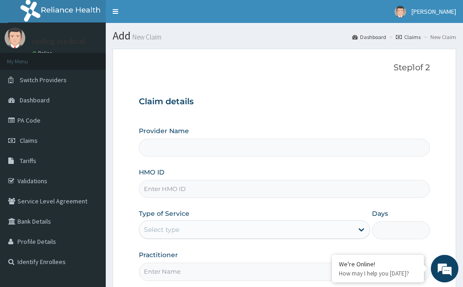
type input "The [GEOGRAPHIC_DATA] - [GEOGRAPHIC_DATA]"
click at [202, 190] on input "HMO ID" at bounding box center [284, 189] width 291 height 18
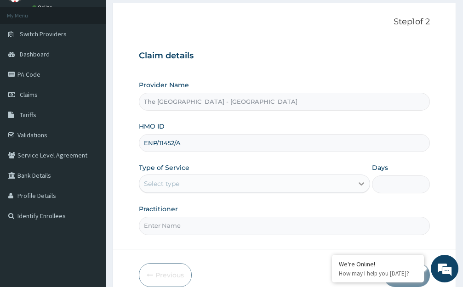
type input "ENP/11452/A"
click at [361, 183] on icon at bounding box center [361, 183] width 9 height 9
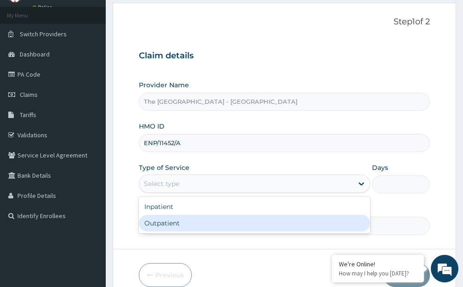
click at [154, 223] on div "Outpatient" at bounding box center [254, 223] width 231 height 17
type input "1"
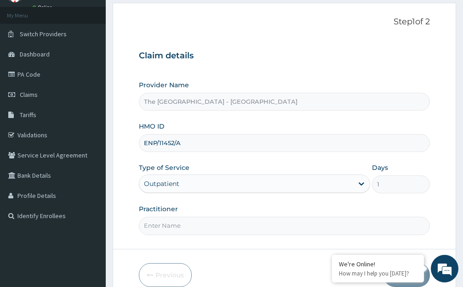
click at [191, 227] on input "Practitioner" at bounding box center [284, 226] width 291 height 18
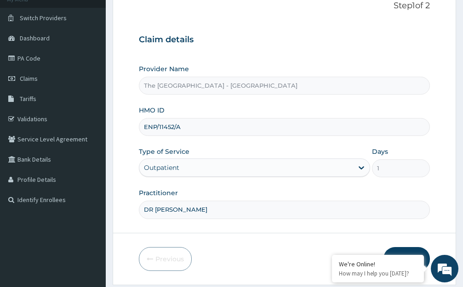
scroll to position [91, 0]
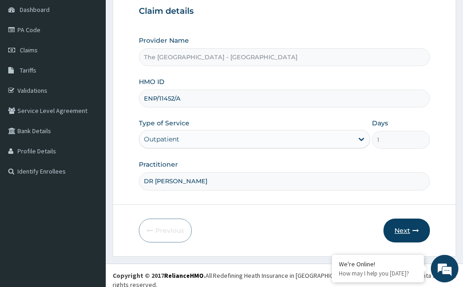
type input "DR [PERSON_NAME]"
click at [403, 230] on button "Next" at bounding box center [407, 231] width 46 height 24
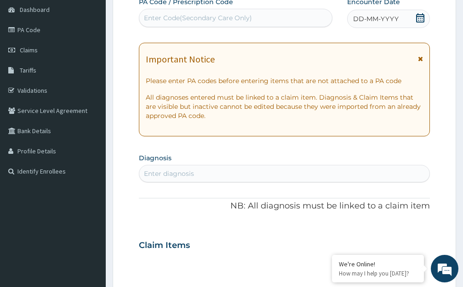
click at [371, 20] on span "DD-MM-YYYY" at bounding box center [376, 18] width 46 height 9
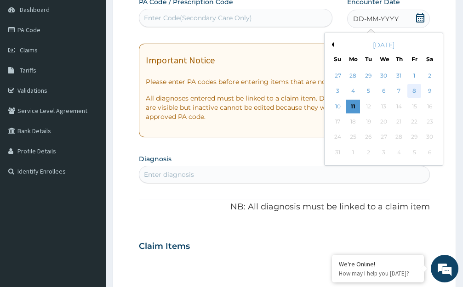
click at [412, 90] on div "8" at bounding box center [414, 92] width 14 height 14
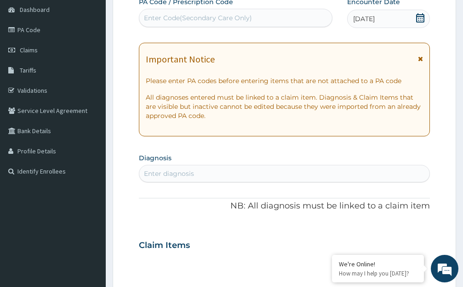
click at [200, 173] on div "Enter diagnosis" at bounding box center [284, 173] width 290 height 15
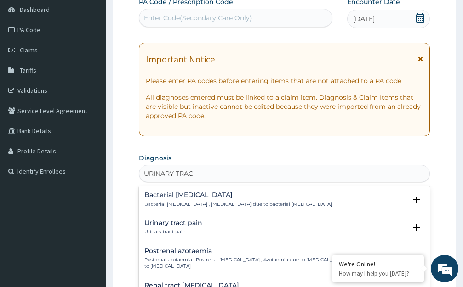
type input "URINARY TRACT"
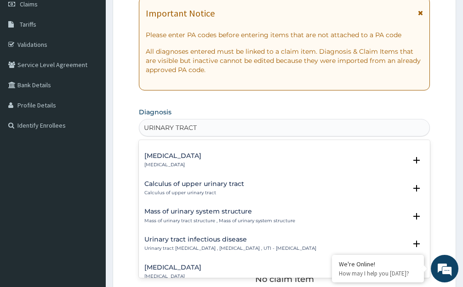
scroll to position [598, 0]
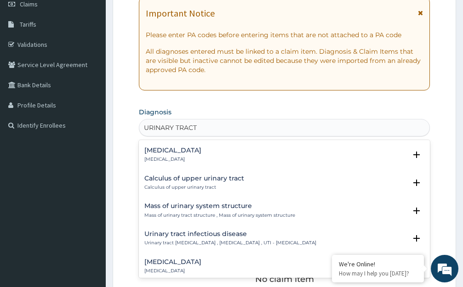
click at [193, 234] on h4 "Urinary tract infectious disease" at bounding box center [230, 234] width 172 height 7
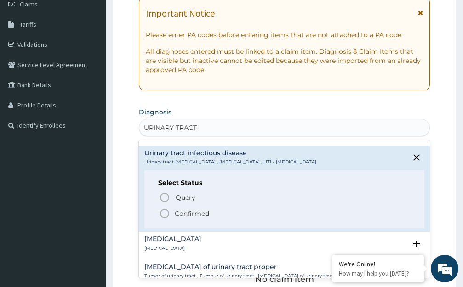
scroll to position [690, 0]
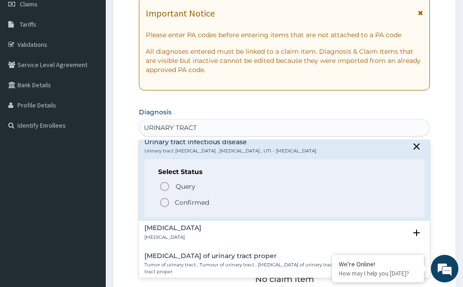
click at [166, 203] on icon "status option filled" at bounding box center [164, 202] width 11 height 11
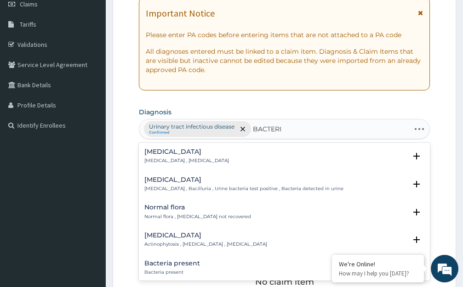
type input "BACTERIA"
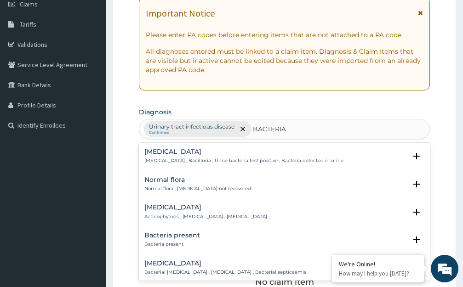
scroll to position [46, 0]
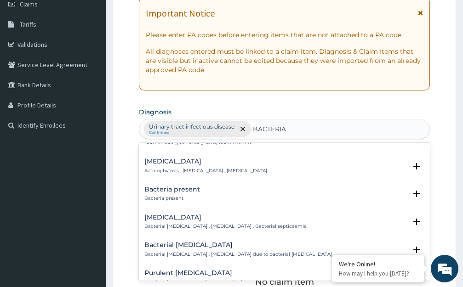
click at [163, 191] on h4 "Bacteria present" at bounding box center [172, 189] width 56 height 7
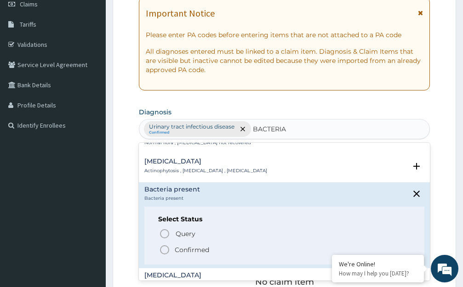
click at [164, 252] on icon "status option filled" at bounding box center [164, 250] width 11 height 11
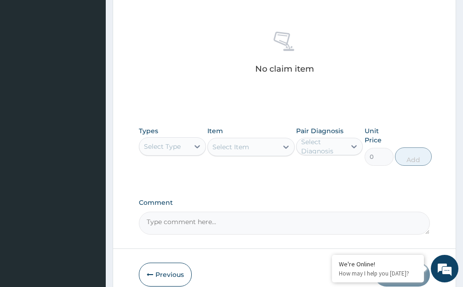
scroll to position [366, 0]
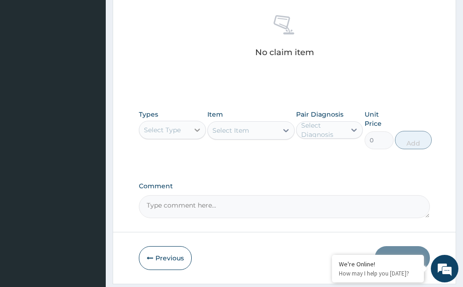
click at [197, 130] on icon at bounding box center [197, 130] width 9 height 9
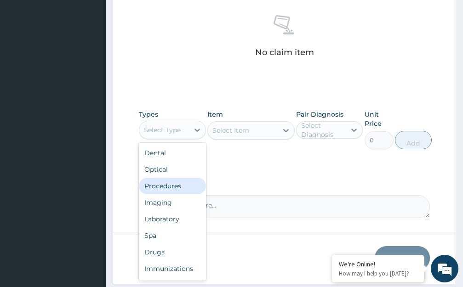
click at [174, 188] on div "Procedures" at bounding box center [172, 186] width 67 height 17
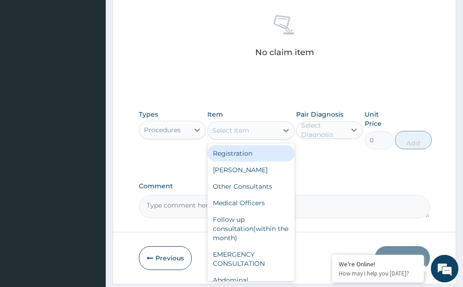
click at [285, 130] on icon at bounding box center [285, 130] width 9 height 9
click at [240, 150] on div "Registration" at bounding box center [250, 153] width 87 height 17
type input "10395"
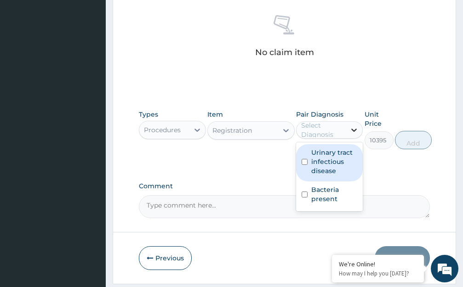
click at [355, 130] on icon at bounding box center [353, 130] width 9 height 9
click at [343, 166] on label "Urinary tract infectious disease" at bounding box center [334, 162] width 46 height 28
checkbox input "true"
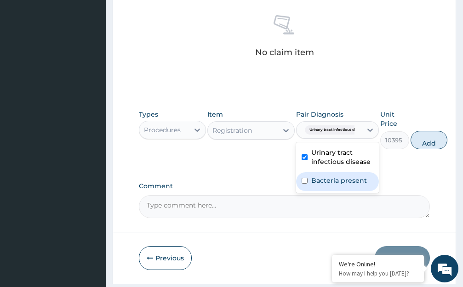
click at [370, 180] on div "Bacteria present" at bounding box center [337, 181] width 83 height 19
checkbox input "true"
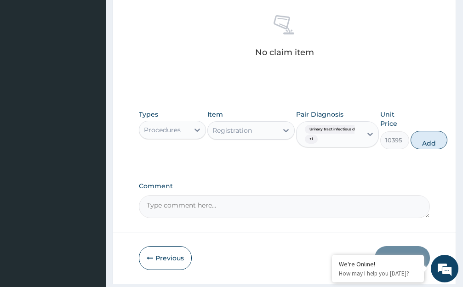
drag, startPoint x: 433, startPoint y: 144, endPoint x: 418, endPoint y: 145, distance: 14.7
click at [433, 145] on button "Add" at bounding box center [429, 140] width 37 height 18
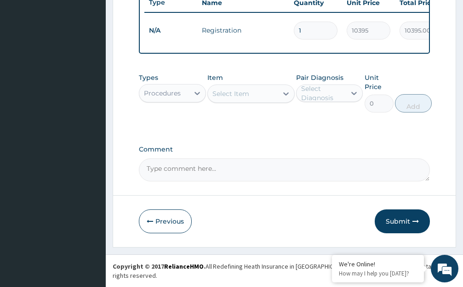
scroll to position [362, 0]
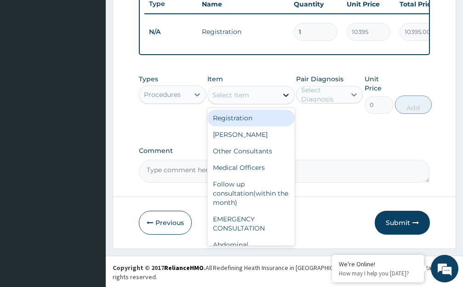
click at [287, 100] on icon at bounding box center [285, 95] width 9 height 9
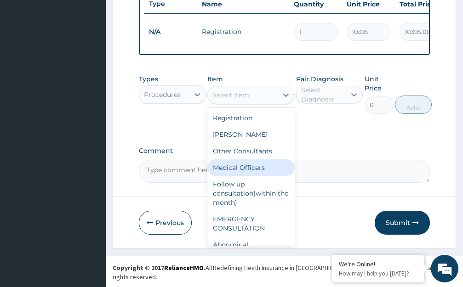
click at [232, 176] on div "Medical Officers" at bounding box center [250, 168] width 87 height 17
type input "5000"
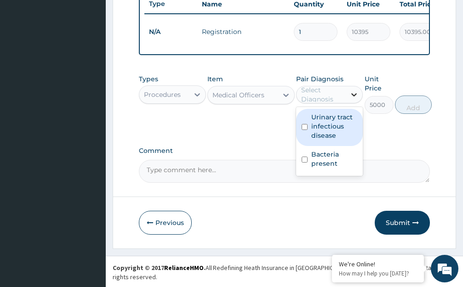
click at [353, 97] on icon at bounding box center [355, 94] width 6 height 3
click at [352, 140] on label "Urinary tract infectious disease" at bounding box center [334, 127] width 46 height 28
checkbox input "true"
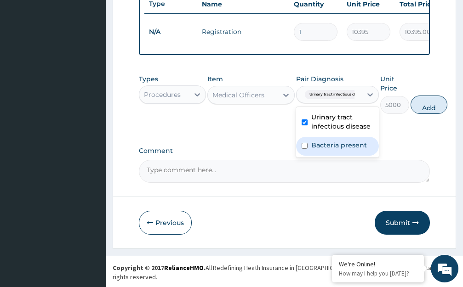
click at [369, 155] on div "Bacteria present" at bounding box center [337, 146] width 83 height 19
checkbox input "true"
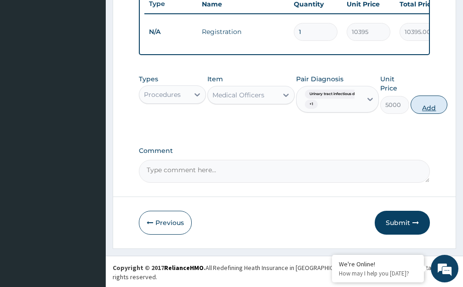
click at [432, 114] on button "Add" at bounding box center [429, 105] width 37 height 18
type input "0"
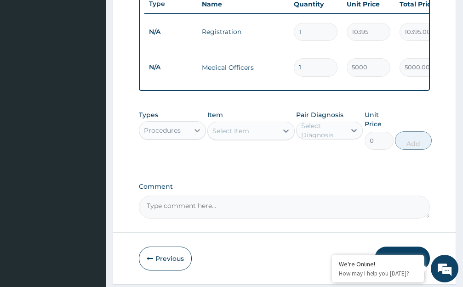
click at [195, 132] on icon at bounding box center [198, 130] width 6 height 3
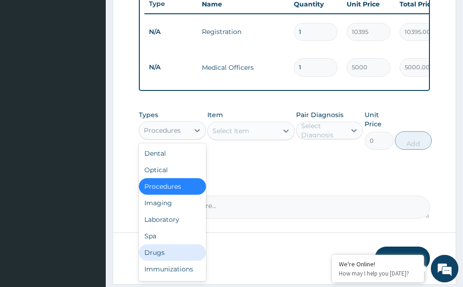
click at [197, 261] on div "Drugs" at bounding box center [172, 253] width 67 height 17
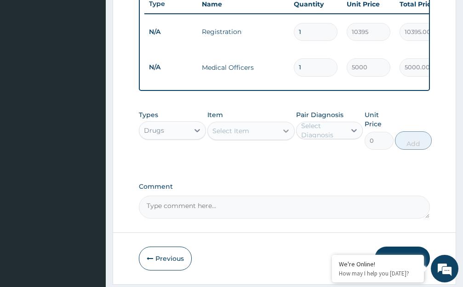
click at [286, 133] on icon at bounding box center [286, 131] width 6 height 3
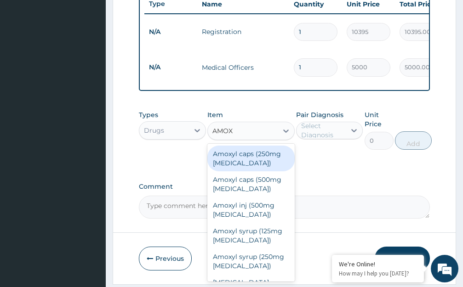
type input "AMOXY"
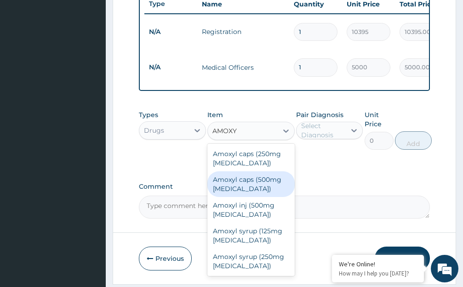
click at [262, 191] on div "Amoxyl caps (500mg Amoxicillin)" at bounding box center [250, 185] width 87 height 26
type input "215.6"
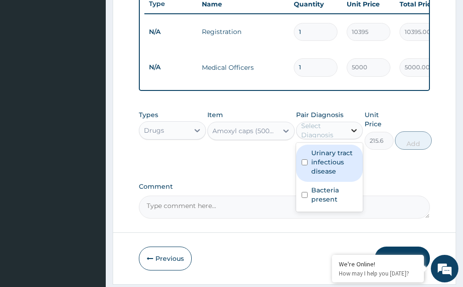
click at [354, 135] on icon at bounding box center [353, 130] width 9 height 9
click at [357, 171] on label "Urinary tract infectious disease" at bounding box center [334, 163] width 46 height 28
checkbox input "true"
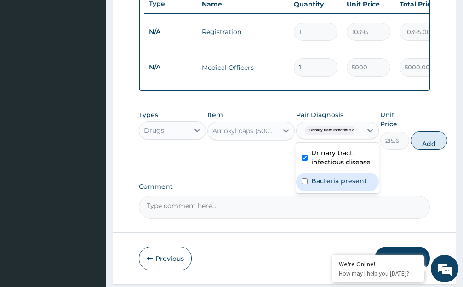
click at [366, 186] on label "Bacteria present" at bounding box center [339, 181] width 56 height 9
checkbox input "true"
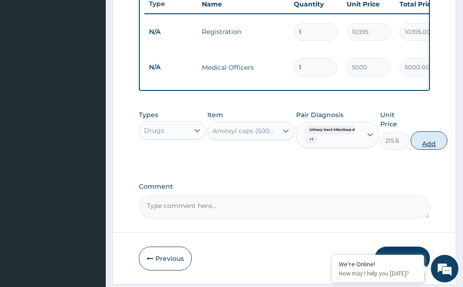
click at [429, 150] on button "Add" at bounding box center [429, 141] width 37 height 18
type input "0"
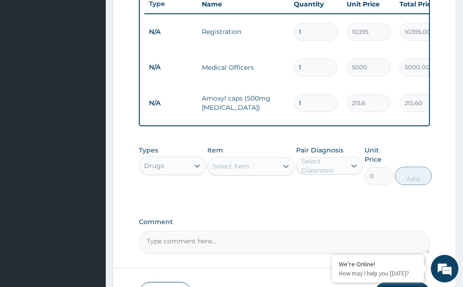
type input "15"
type input "3234.00"
type input "15"
click at [287, 171] on icon at bounding box center [285, 166] width 9 height 9
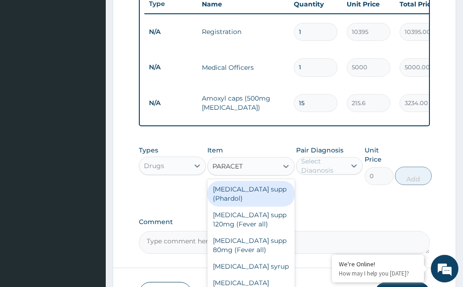
type input "PARACETA"
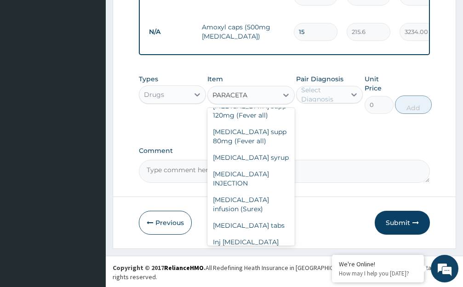
scroll to position [53, 0]
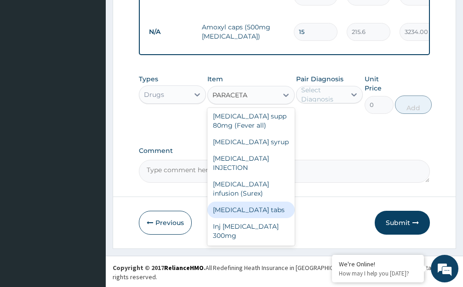
click at [245, 218] on div "Paracetamol tabs" at bounding box center [250, 210] width 87 height 17
type input "53.9"
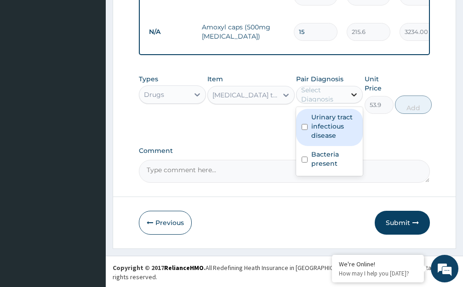
click at [354, 99] on icon at bounding box center [353, 94] width 9 height 9
click at [349, 135] on label "Urinary tract infectious disease" at bounding box center [334, 127] width 46 height 28
checkbox input "true"
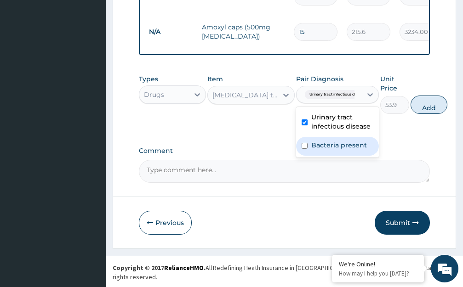
click at [369, 156] on div "Bacteria present" at bounding box center [337, 146] width 83 height 19
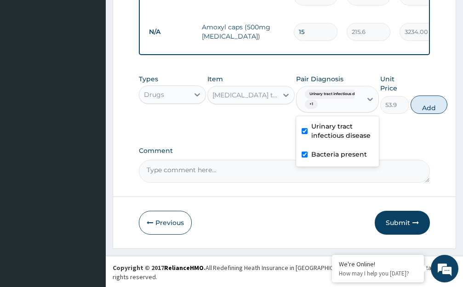
checkbox input "true"
click at [432, 114] on button "Add" at bounding box center [429, 105] width 37 height 18
type input "0"
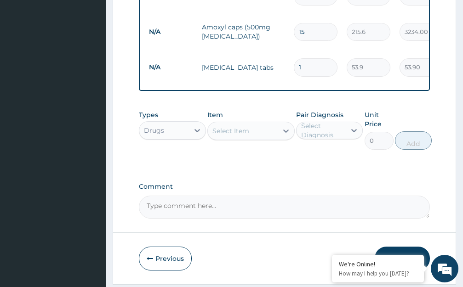
type input "18"
type input "970.20"
type input "18"
click at [284, 133] on icon at bounding box center [286, 131] width 6 height 3
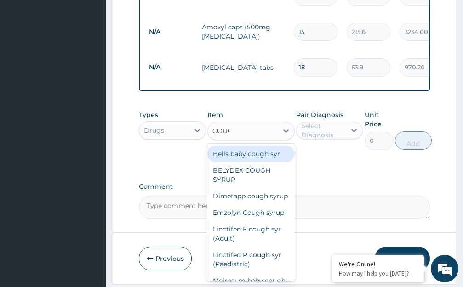
type input "COUGH"
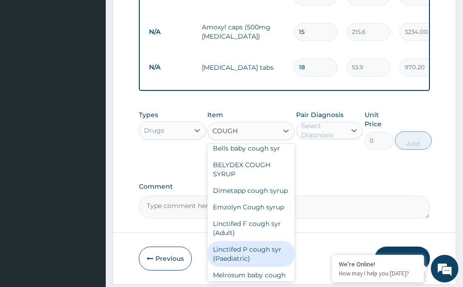
scroll to position [0, 0]
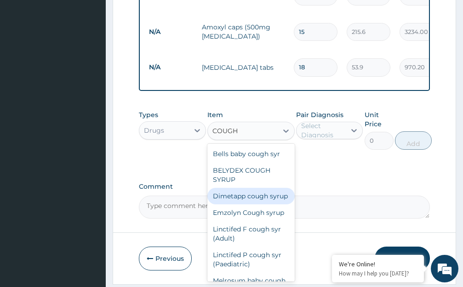
click at [232, 205] on div "Dimetapp cough syrup" at bounding box center [250, 196] width 87 height 17
type input "3742.2"
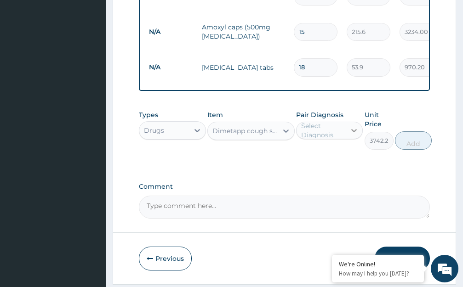
click at [353, 135] on icon at bounding box center [353, 130] width 9 height 9
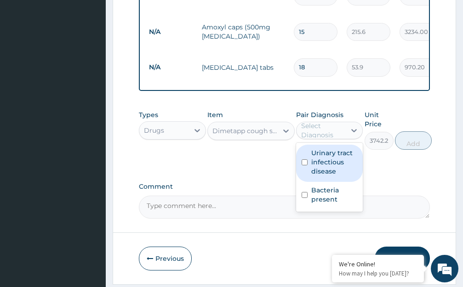
click at [355, 173] on label "Urinary tract infectious disease" at bounding box center [334, 163] width 46 height 28
checkbox input "true"
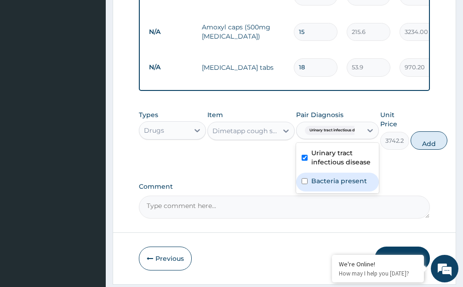
click at [366, 186] on label "Bacteria present" at bounding box center [339, 181] width 56 height 9
checkbox input "true"
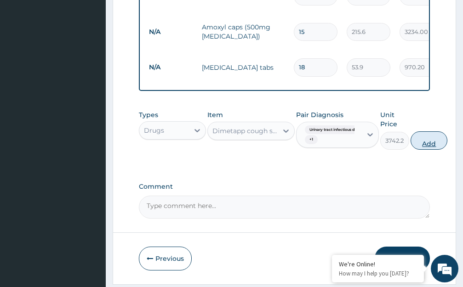
click at [425, 150] on button "Add" at bounding box center [429, 141] width 37 height 18
type input "0"
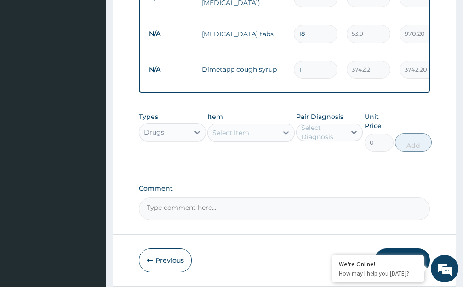
scroll to position [504, 0]
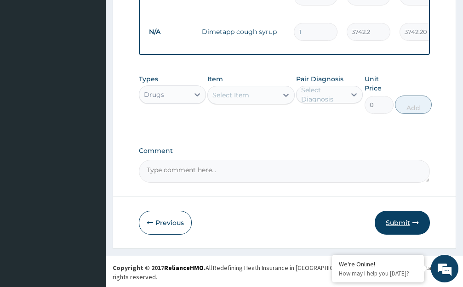
click at [394, 230] on button "Submit" at bounding box center [402, 223] width 55 height 24
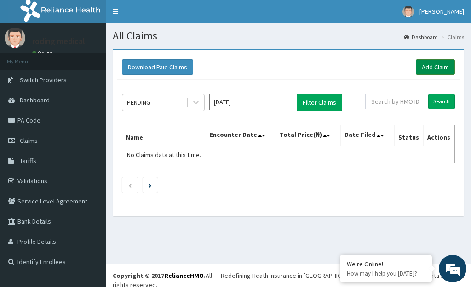
click at [424, 66] on link "Add Claim" at bounding box center [435, 67] width 39 height 16
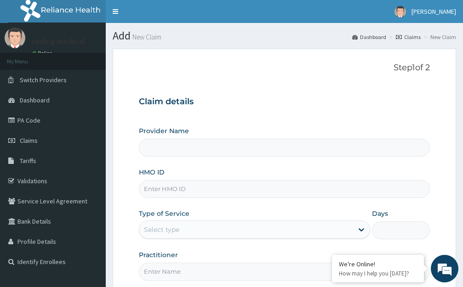
type input "The [GEOGRAPHIC_DATA] - [GEOGRAPHIC_DATA]"
click at [197, 187] on input "HMO ID" at bounding box center [284, 189] width 291 height 18
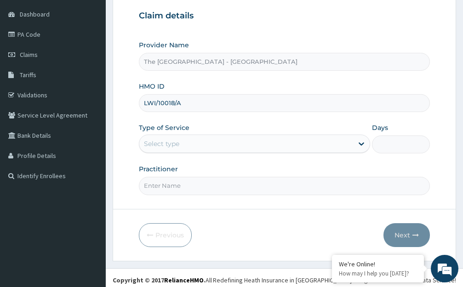
scroll to position [91, 0]
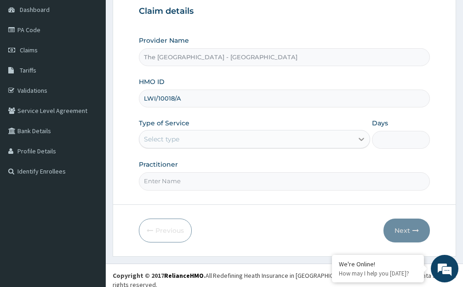
type input "LWI/10018/A"
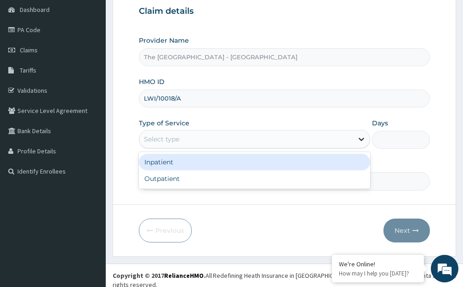
click at [362, 138] on icon at bounding box center [361, 139] width 9 height 9
click at [172, 158] on div "Inpatient" at bounding box center [254, 162] width 231 height 17
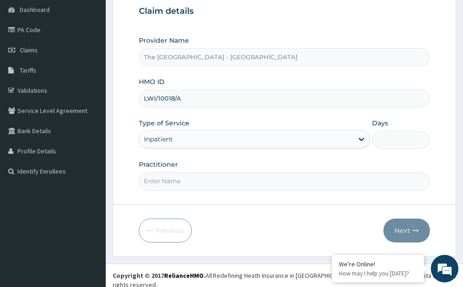
click at [196, 181] on input "Practitioner" at bounding box center [284, 181] width 291 height 18
type input "R"
type input "DR ROLI"
click at [192, 181] on input "DR ROLI" at bounding box center [284, 181] width 291 height 18
click at [178, 182] on input "DR ROLI" at bounding box center [284, 181] width 291 height 18
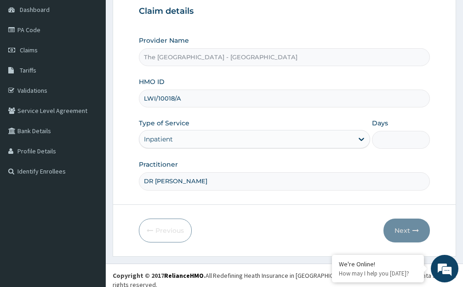
drag, startPoint x: 180, startPoint y: 181, endPoint x: 137, endPoint y: 183, distance: 42.8
click at [137, 183] on form "Step 1 of 2 Claim details Provider Name The Roding Medical Centre - Ojodu HMO I…" at bounding box center [284, 107] width 343 height 298
type input "R"
click at [159, 183] on input "Practitioner" at bounding box center [284, 181] width 291 height 18
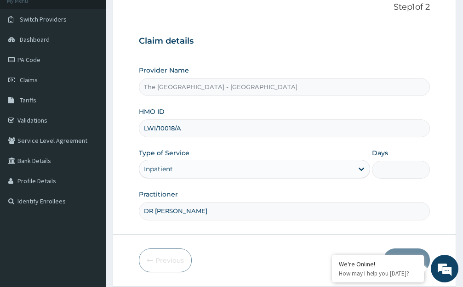
scroll to position [45, 0]
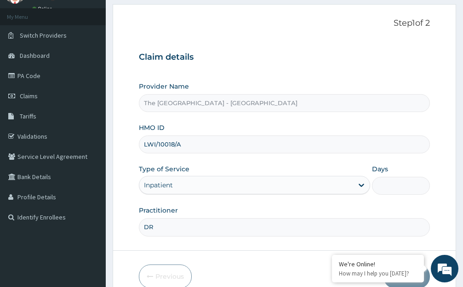
type input "D"
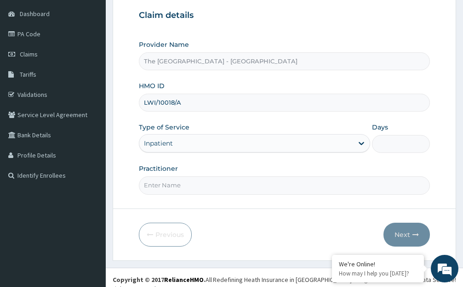
scroll to position [91, 0]
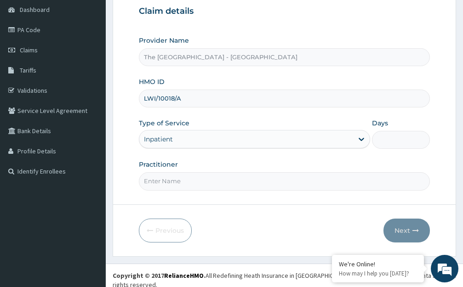
click at [200, 183] on input "Practitioner" at bounding box center [284, 181] width 291 height 18
type input "D"
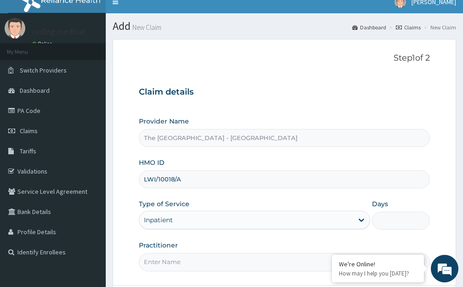
scroll to position [0, 0]
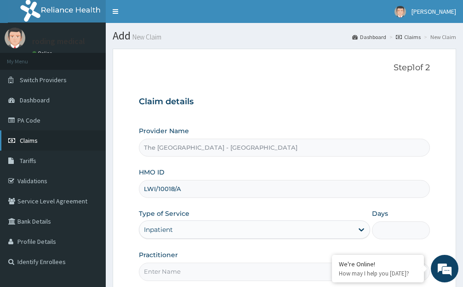
click at [39, 141] on link "Claims" at bounding box center [53, 141] width 106 height 20
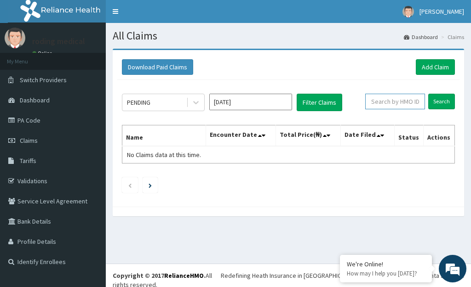
click at [421, 104] on input "text" at bounding box center [395, 102] width 60 height 16
type input "ENP/11452/A"
click at [438, 102] on input "Search" at bounding box center [441, 102] width 27 height 16
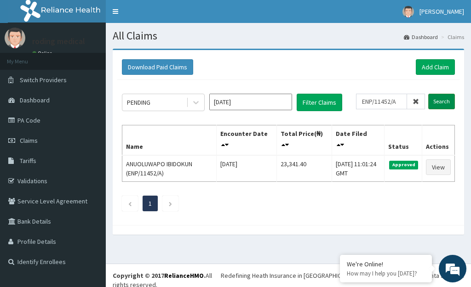
click at [439, 103] on input "Search" at bounding box center [441, 102] width 27 height 16
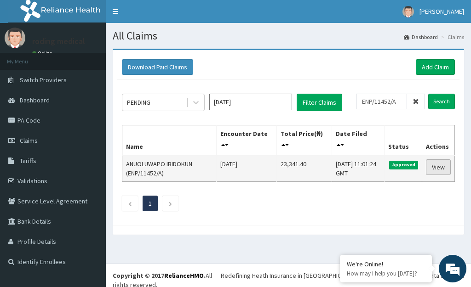
click at [437, 168] on link "View" at bounding box center [438, 168] width 25 height 16
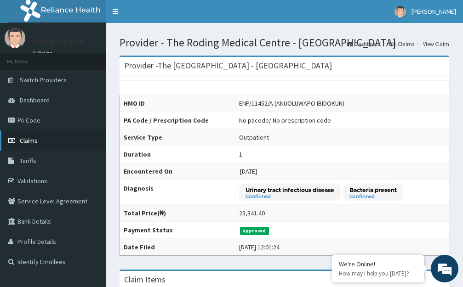
click at [30, 138] on span "Claims" at bounding box center [29, 141] width 18 height 8
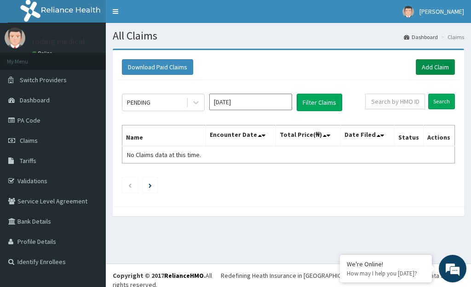
click at [429, 64] on link "Add Claim" at bounding box center [435, 67] width 39 height 16
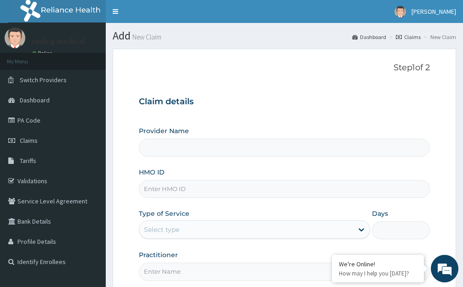
type input "The Roding Medical Centre - Ojodu"
click at [201, 191] on input "HMO ID" at bounding box center [284, 189] width 291 height 18
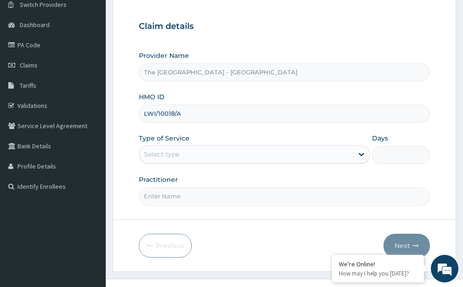
scroll to position [91, 0]
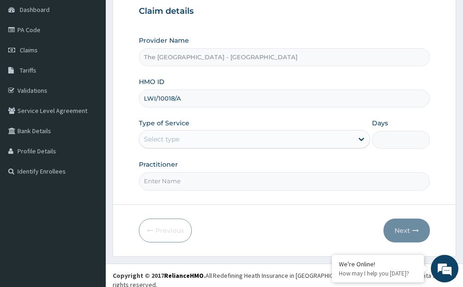
type input "LWI/10018/A"
click at [198, 142] on div "Select type" at bounding box center [246, 139] width 214 height 15
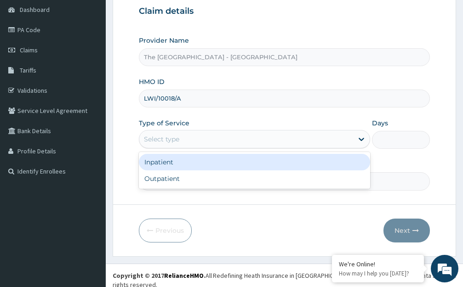
click at [164, 161] on div "Inpatient" at bounding box center [254, 162] width 231 height 17
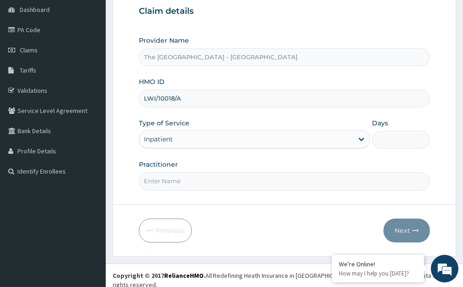
click at [183, 185] on input "Practitioner" at bounding box center [284, 181] width 291 height 18
type input "D"
click at [201, 183] on input "Practitioner" at bounding box center [284, 181] width 291 height 18
click at [361, 140] on icon at bounding box center [362, 139] width 6 height 3
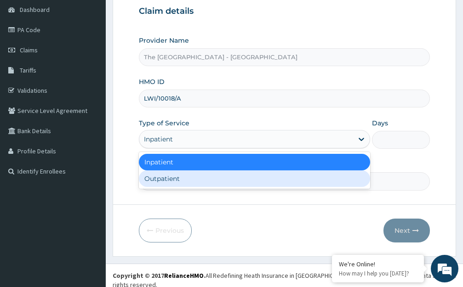
click at [164, 180] on div "Outpatient" at bounding box center [254, 179] width 231 height 17
type input "1"
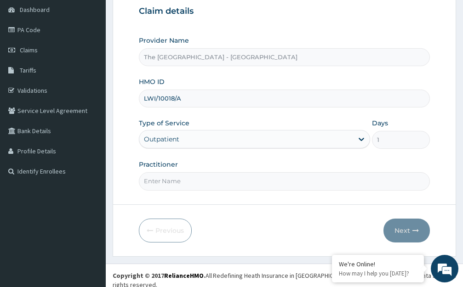
click at [202, 187] on input "Practitioner" at bounding box center [284, 181] width 291 height 18
type input "D"
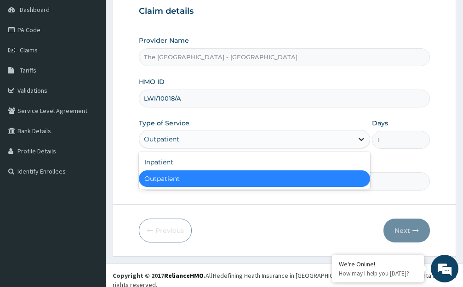
click at [360, 140] on icon at bounding box center [362, 139] width 6 height 3
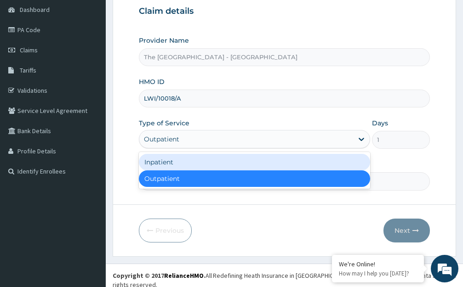
click at [154, 163] on div "Inpatient" at bounding box center [254, 162] width 231 height 17
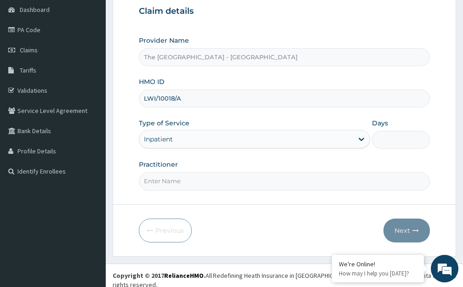
click at [389, 141] on input "Days" at bounding box center [401, 140] width 58 height 18
type input "2"
click at [193, 179] on input "Practitioner" at bounding box center [284, 181] width 291 height 18
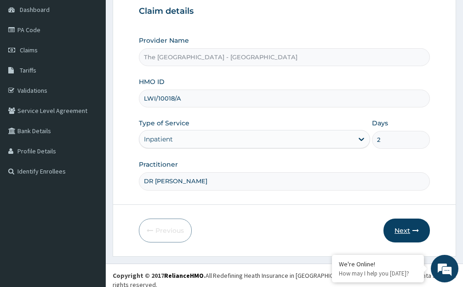
type input "DR ROLI"
click at [393, 229] on button "Next" at bounding box center [407, 231] width 46 height 24
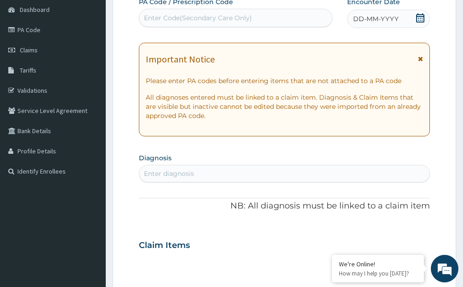
scroll to position [0, 0]
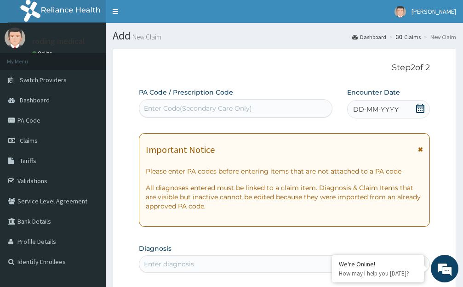
click at [375, 107] on span "DD-MM-YYYY" at bounding box center [376, 109] width 46 height 9
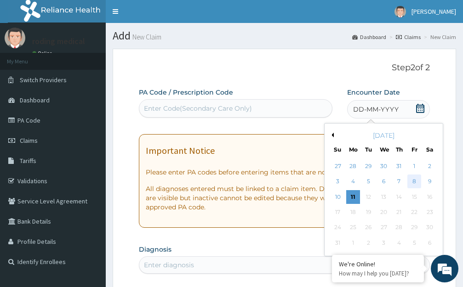
click at [413, 178] on div "8" at bounding box center [414, 182] width 14 height 14
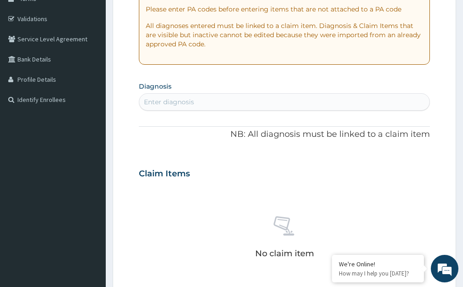
scroll to position [184, 0]
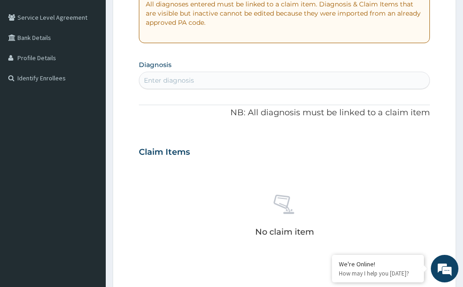
click at [212, 78] on div "Enter diagnosis" at bounding box center [284, 80] width 290 height 15
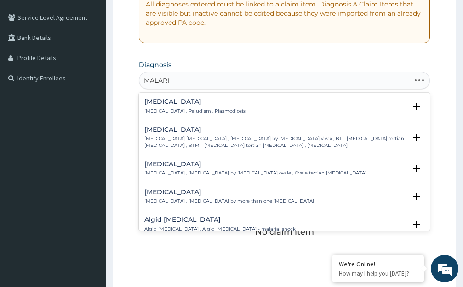
type input "MALARIA"
click at [150, 102] on h4 "Malaria" at bounding box center [194, 101] width 101 height 7
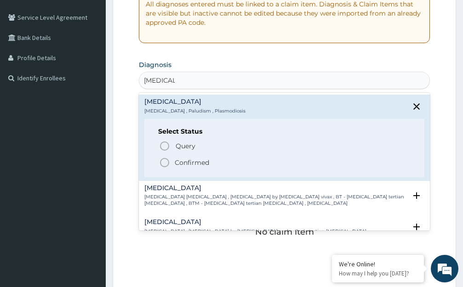
click at [162, 164] on icon "status option filled" at bounding box center [164, 162] width 11 height 11
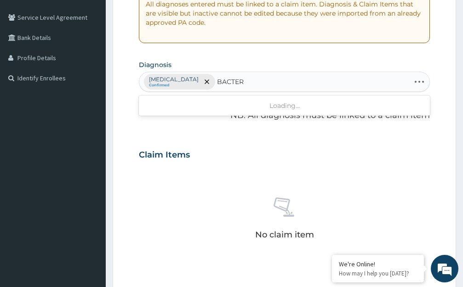
type input "BACTERE"
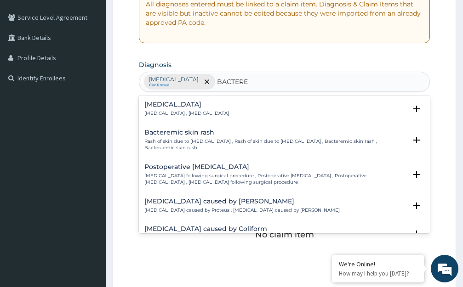
click at [157, 105] on h4 "Bacteremia" at bounding box center [186, 104] width 85 height 7
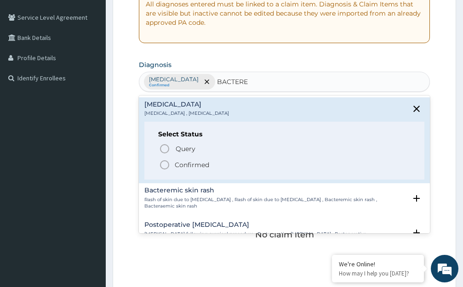
drag, startPoint x: 164, startPoint y: 166, endPoint x: 156, endPoint y: 164, distance: 8.5
click at [165, 165] on icon "status option filled" at bounding box center [164, 165] width 11 height 11
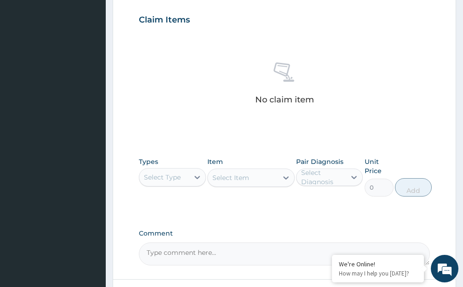
scroll to position [322, 0]
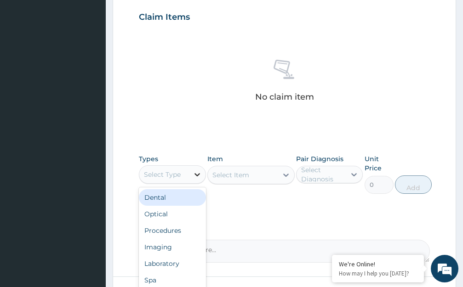
click at [195, 175] on icon at bounding box center [197, 174] width 9 height 9
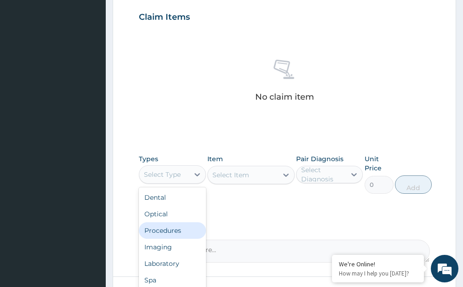
click at [166, 231] on div "Procedures" at bounding box center [172, 231] width 67 height 17
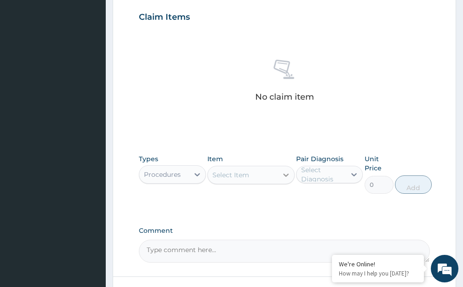
click at [285, 174] on icon at bounding box center [285, 175] width 9 height 9
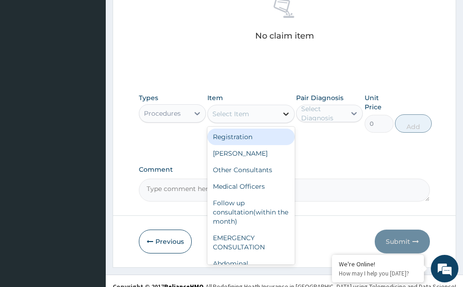
scroll to position [394, 0]
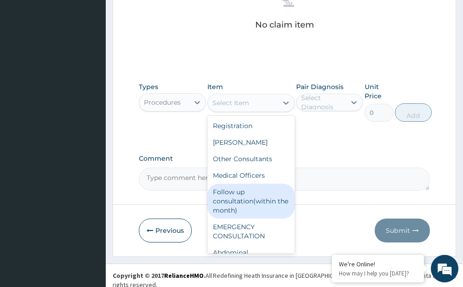
click at [240, 201] on div "Follow up consultation(within the month)" at bounding box center [250, 201] width 87 height 35
type input "2500"
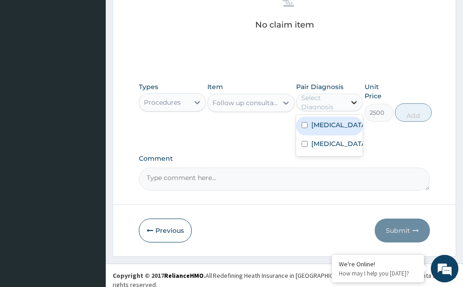
click at [352, 102] on icon at bounding box center [355, 102] width 6 height 3
click at [347, 126] on div "Malaria" at bounding box center [329, 126] width 67 height 19
checkbox input "true"
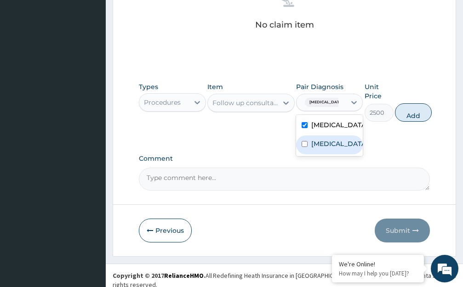
click at [355, 144] on div "Bacteremia" at bounding box center [329, 145] width 67 height 19
checkbox input "true"
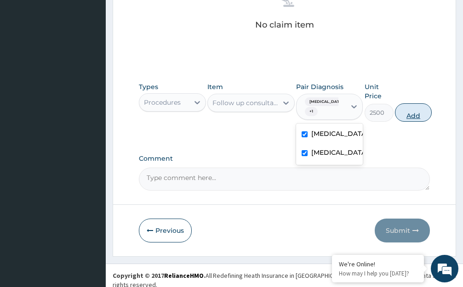
click at [416, 114] on button "Add" at bounding box center [413, 112] width 37 height 18
type input "0"
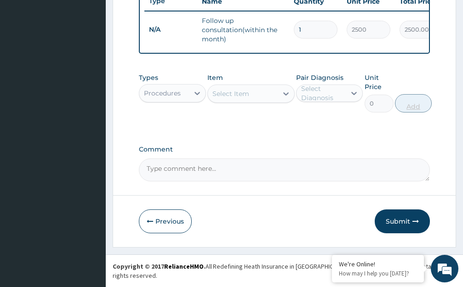
scroll to position [363, 0]
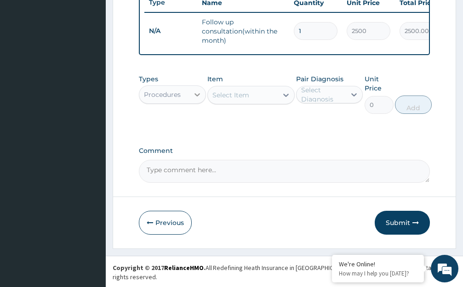
click at [197, 99] on icon at bounding box center [197, 94] width 9 height 9
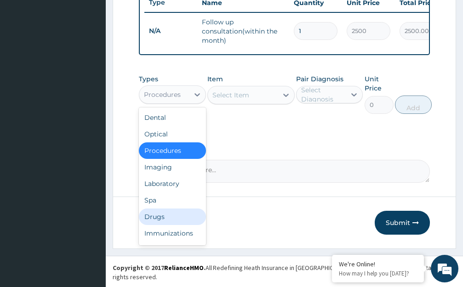
click at [193, 225] on div "Drugs" at bounding box center [172, 217] width 67 height 17
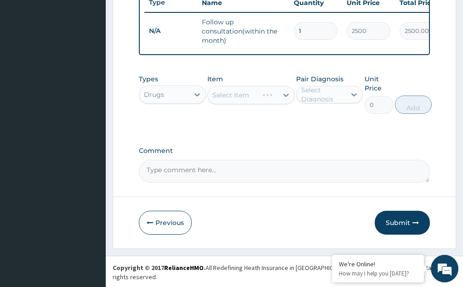
click at [286, 103] on div "Select Item" at bounding box center [250, 95] width 87 height 18
click at [286, 100] on icon at bounding box center [285, 95] width 9 height 9
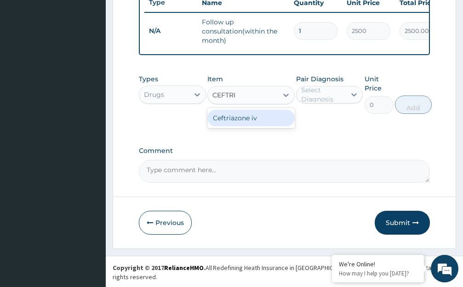
type input "CEFTRIA"
click at [232, 126] on div "Ceftriazone iv" at bounding box center [250, 118] width 87 height 17
type input "6175.4"
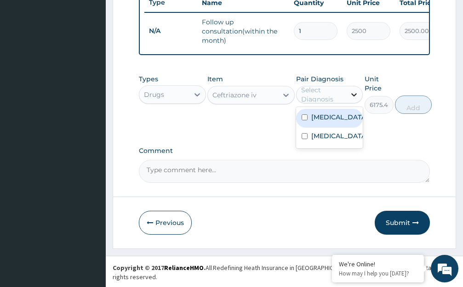
click at [355, 99] on icon at bounding box center [353, 94] width 9 height 9
drag, startPoint x: 349, startPoint y: 124, endPoint x: 341, endPoint y: 125, distance: 8.3
click at [349, 124] on div "Malaria" at bounding box center [329, 118] width 67 height 19
checkbox input "true"
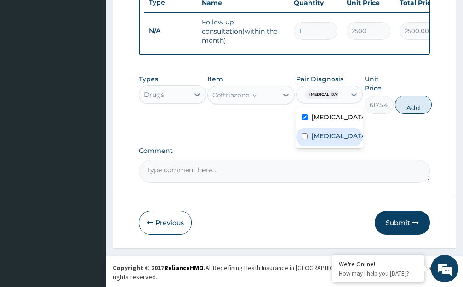
click at [353, 144] on div "Bacteremia" at bounding box center [329, 137] width 67 height 19
checkbox input "true"
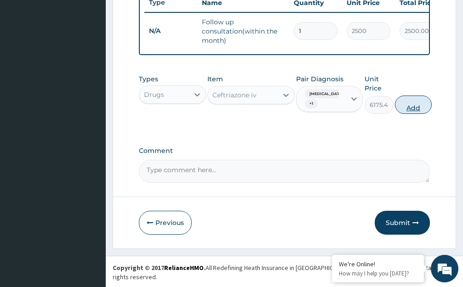
click at [411, 114] on button "Add" at bounding box center [413, 105] width 37 height 18
type input "0"
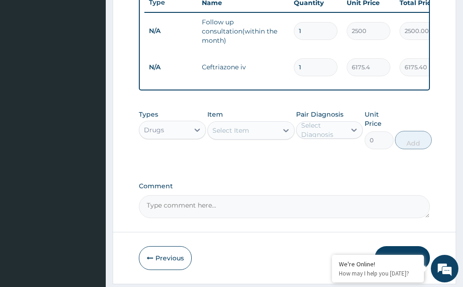
type input "0.00"
type input "4"
type input "24701.60"
type input "4"
click at [286, 134] on icon at bounding box center [285, 130] width 9 height 9
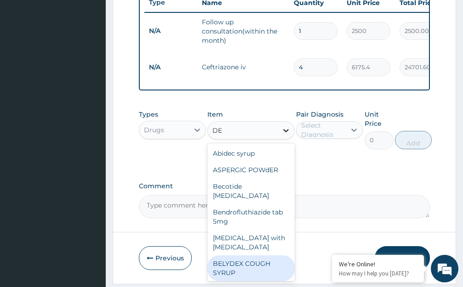
type input "DEX"
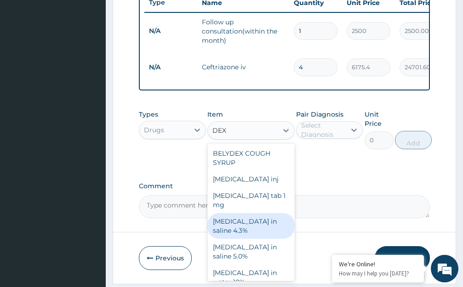
click at [234, 226] on div "Dextrose in saline 4.3%" at bounding box center [250, 226] width 87 height 26
type input "954.8"
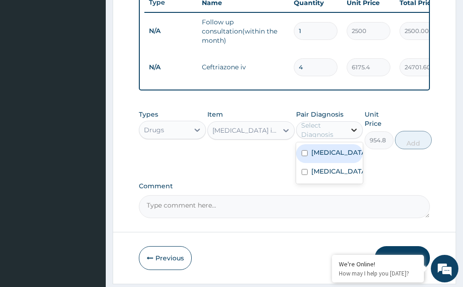
click at [355, 133] on icon at bounding box center [353, 130] width 9 height 9
click at [347, 163] on div "Malaria" at bounding box center [329, 153] width 67 height 19
checkbox input "true"
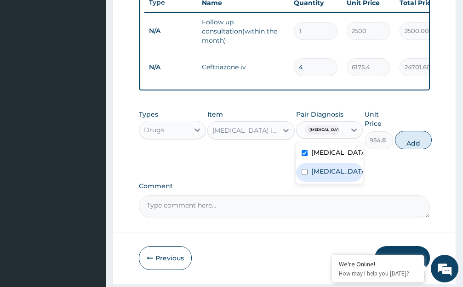
click at [354, 180] on div "Bacteremia" at bounding box center [329, 172] width 67 height 19
checkbox input "true"
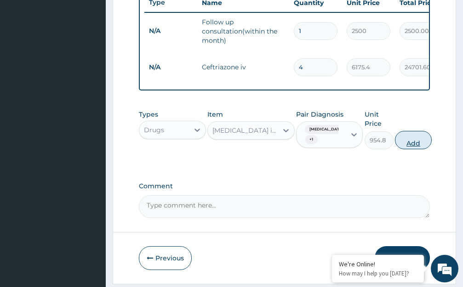
click at [412, 147] on button "Add" at bounding box center [413, 140] width 37 height 18
type input "0"
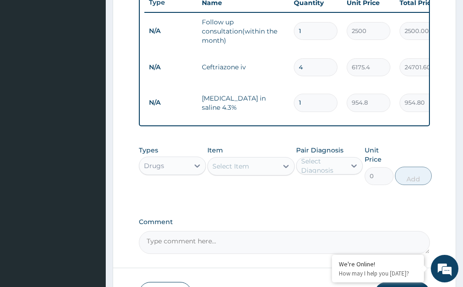
type input "0.00"
type input "2"
type input "1909.60"
type input "2"
click at [286, 167] on icon at bounding box center [286, 166] width 6 height 3
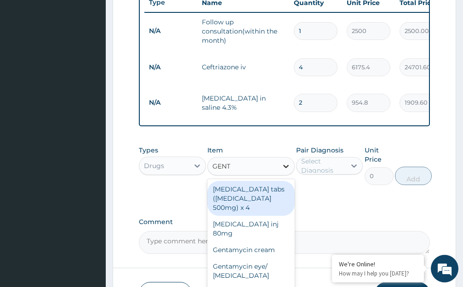
type input "GENTA"
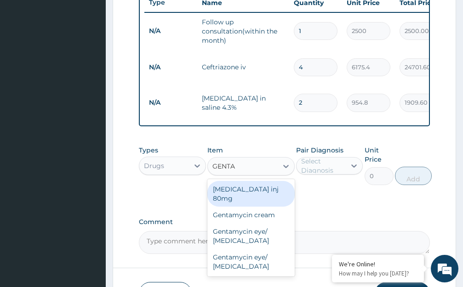
click at [255, 191] on div "Gentamicin inj 80mg" at bounding box center [250, 194] width 87 height 26
type input "816.2"
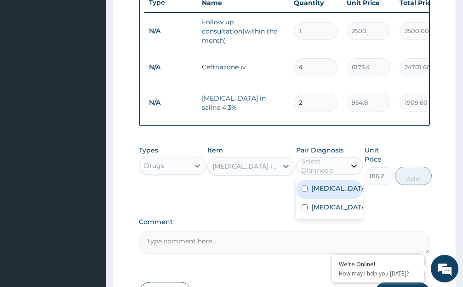
click at [354, 167] on icon at bounding box center [355, 166] width 6 height 3
click at [351, 189] on div "Malaria" at bounding box center [329, 189] width 67 height 19
checkbox input "true"
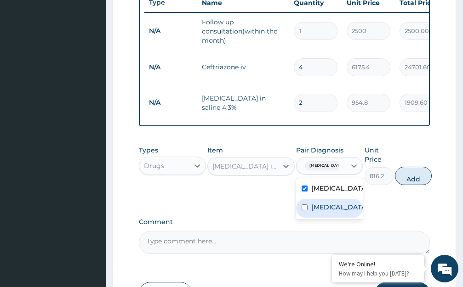
click at [355, 206] on div "Bacteremia" at bounding box center [329, 208] width 67 height 19
checkbox input "true"
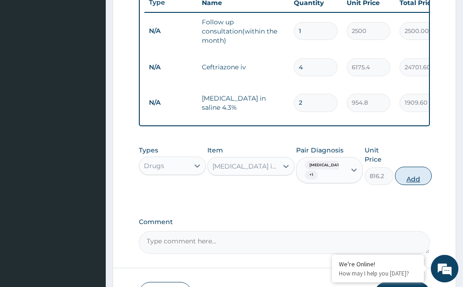
click at [417, 178] on button "Add" at bounding box center [413, 176] width 37 height 18
type input "0"
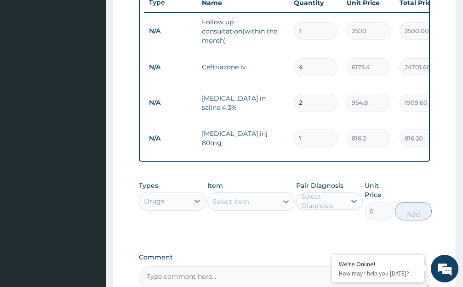
type input "0.00"
type input "4"
type input "3264.80"
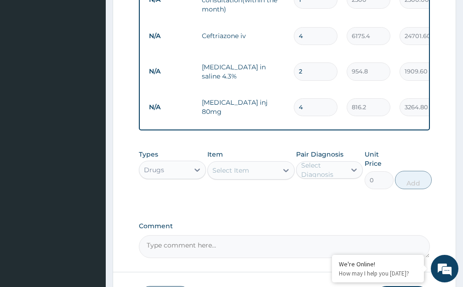
scroll to position [455, 0]
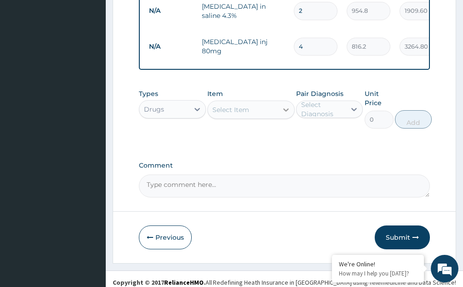
type input "4"
click at [286, 105] on icon at bounding box center [285, 109] width 9 height 9
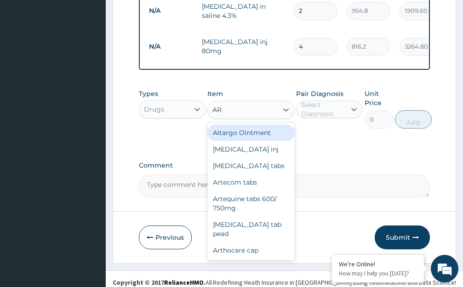
type input "ART"
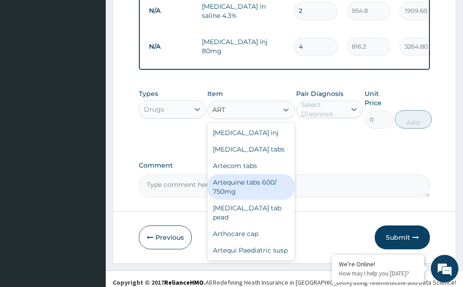
click at [252, 185] on div "Artequine tabs 600/ 750mg" at bounding box center [250, 187] width 87 height 26
type input "600.6"
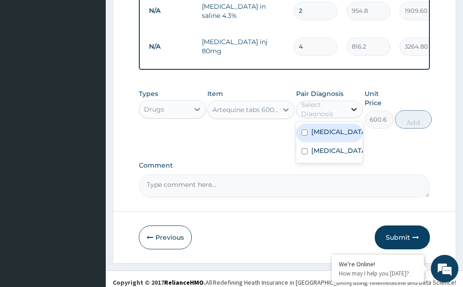
click at [354, 105] on icon at bounding box center [353, 109] width 9 height 9
click at [349, 126] on div "Malaria" at bounding box center [329, 133] width 67 height 19
checkbox input "true"
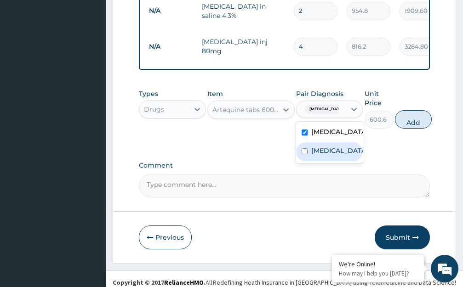
click at [358, 155] on div "Bacteremia" at bounding box center [329, 152] width 67 height 19
checkbox input "true"
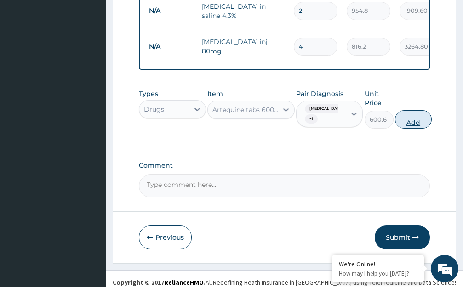
click at [411, 121] on button "Add" at bounding box center [413, 119] width 37 height 18
type input "0"
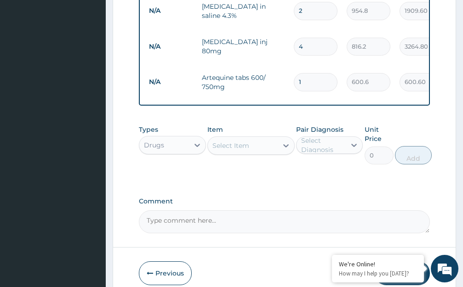
type input "0.00"
type input "6"
type input "3603.60"
type input "6"
click at [286, 141] on icon at bounding box center [285, 145] width 9 height 9
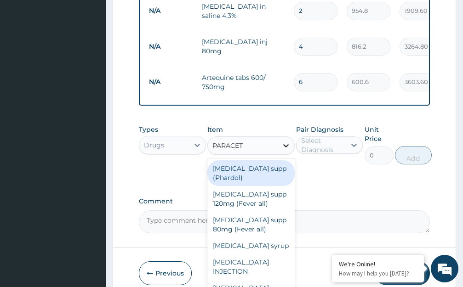
type input "PARACETA"
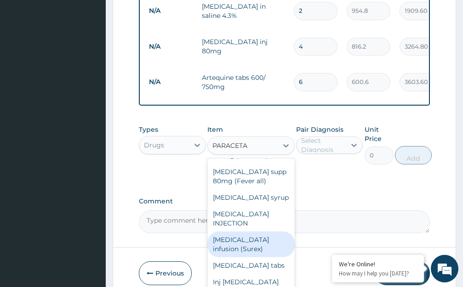
scroll to position [53, 0]
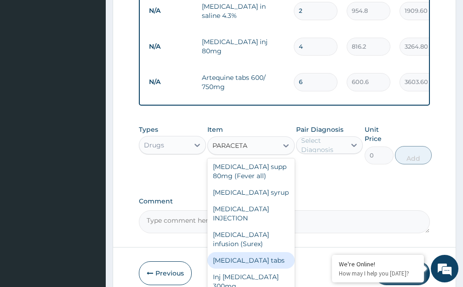
click at [257, 252] on div "Paracetamol tabs" at bounding box center [250, 260] width 87 height 17
type input "53.9"
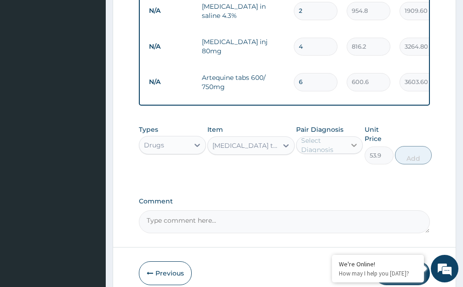
click at [355, 141] on icon at bounding box center [353, 145] width 9 height 9
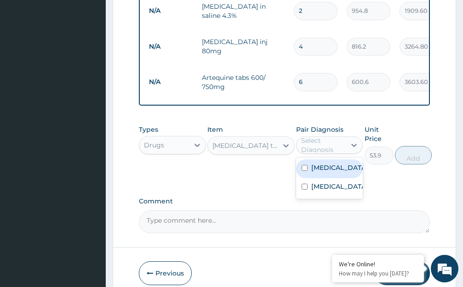
drag, startPoint x: 350, startPoint y: 160, endPoint x: 346, endPoint y: 166, distance: 6.9
click at [350, 160] on div "Malaria" at bounding box center [329, 169] width 67 height 19
checkbox input "true"
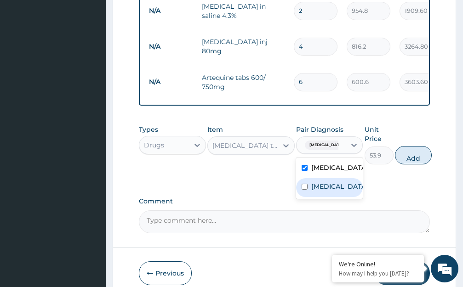
click at [353, 184] on div "Bacteremia" at bounding box center [329, 187] width 67 height 19
checkbox input "true"
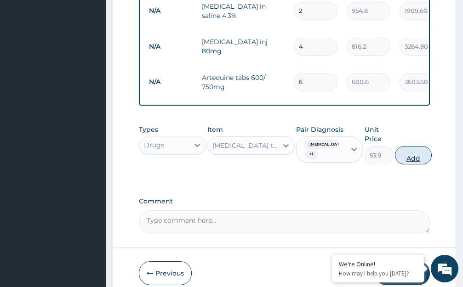
click at [415, 147] on button "Add" at bounding box center [413, 155] width 37 height 18
type input "0"
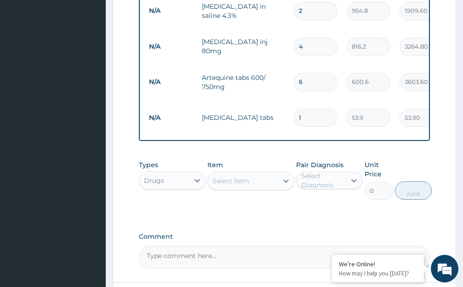
type input "0.00"
type input "1"
type input "53.90"
type input "18"
type input "970.20"
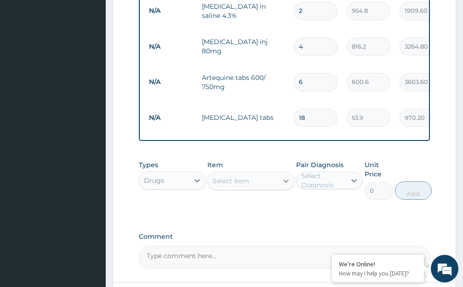
type input "18"
click at [285, 177] on icon at bounding box center [285, 181] width 9 height 9
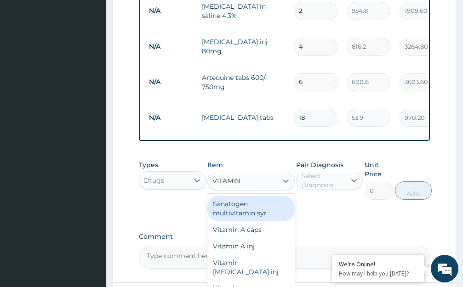
type input "VITAMIN B"
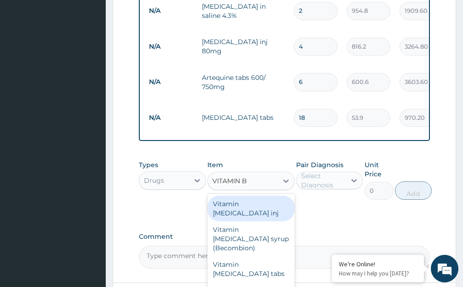
click at [256, 196] on div "Vitamin B – complex inj" at bounding box center [250, 209] width 87 height 26
type input "554.4"
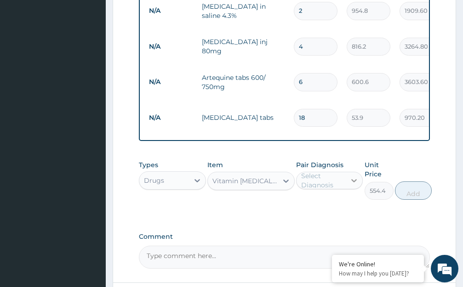
click at [352, 176] on icon at bounding box center [353, 180] width 9 height 9
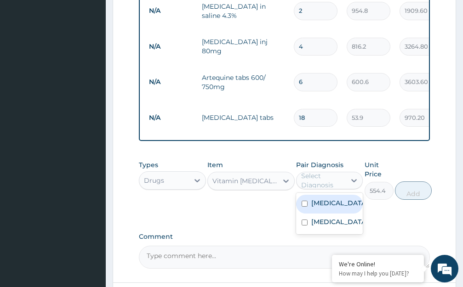
click at [346, 195] on div "Malaria" at bounding box center [329, 204] width 67 height 19
checkbox input "true"
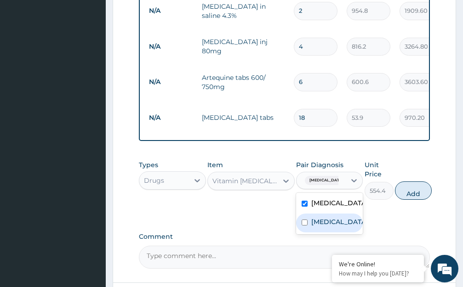
click at [355, 214] on div "Bacteremia" at bounding box center [329, 223] width 67 height 19
checkbox input "true"
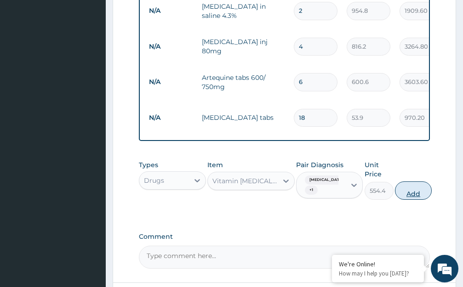
click at [416, 182] on button "Add" at bounding box center [413, 191] width 37 height 18
type input "0"
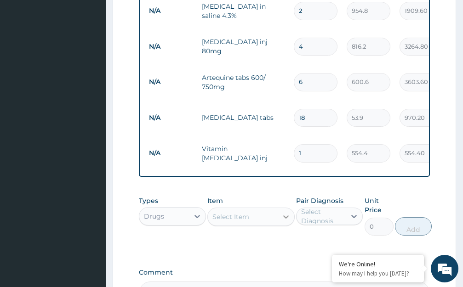
click at [287, 216] on icon at bounding box center [286, 217] width 6 height 3
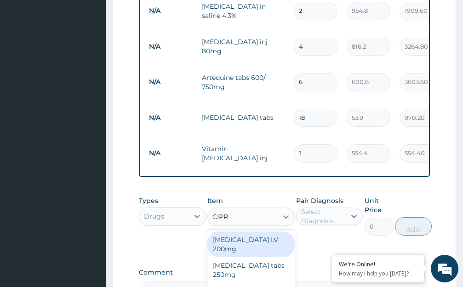
type input "CIPRO"
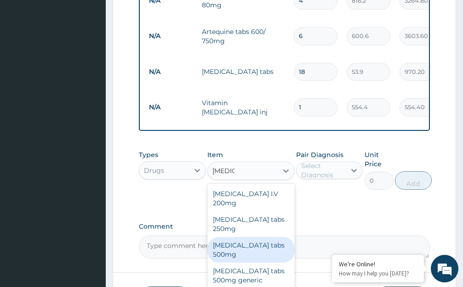
click at [266, 237] on div "Ciproxin tabs 500mg" at bounding box center [250, 250] width 87 height 26
type input "677.6"
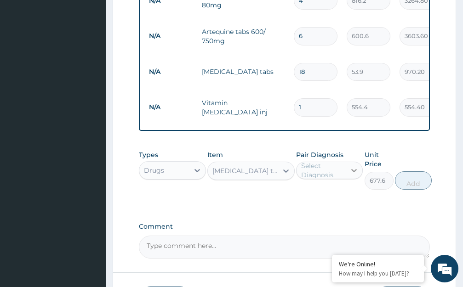
click at [353, 169] on icon at bounding box center [355, 170] width 6 height 3
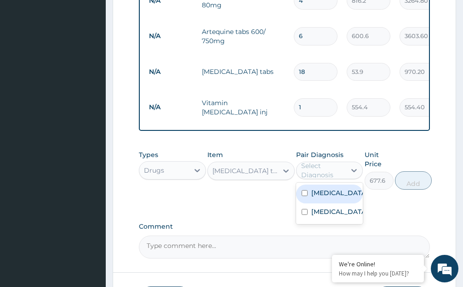
click at [340, 185] on div "Malaria" at bounding box center [329, 194] width 67 height 19
checkbox input "true"
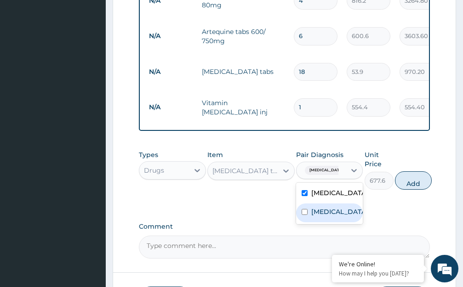
click at [355, 204] on div "Bacteremia" at bounding box center [329, 213] width 67 height 19
checkbox input "true"
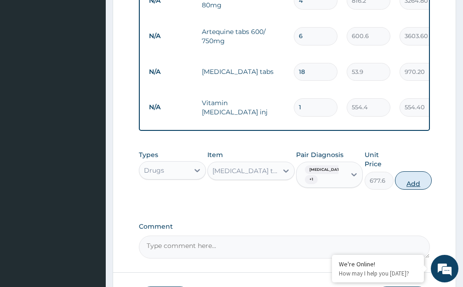
click at [416, 172] on button "Add" at bounding box center [413, 181] width 37 height 18
type input "0"
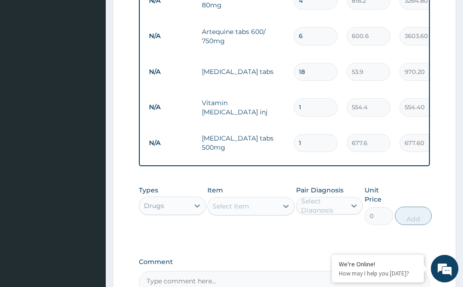
type input "10"
type input "6776.00"
type input "10"
click at [285, 202] on icon at bounding box center [285, 206] width 9 height 9
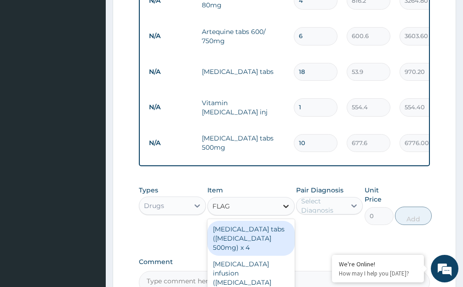
type input "FLAGY"
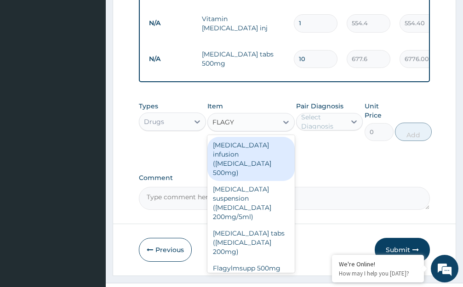
scroll to position [584, 0]
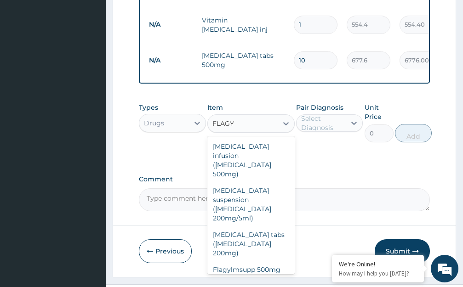
click at [247, 278] on div "Tab Flagyl 400mg" at bounding box center [250, 291] width 87 height 26
type input "70.2"
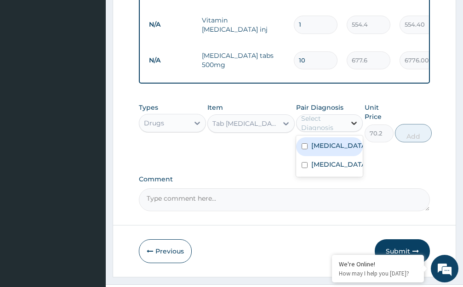
click at [356, 122] on icon at bounding box center [355, 123] width 6 height 3
click at [355, 137] on div "Malaria" at bounding box center [329, 146] width 67 height 19
checkbox input "true"
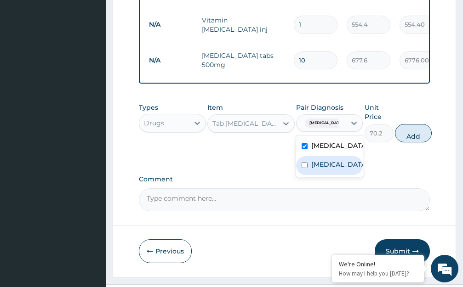
click at [360, 156] on div "Bacteremia" at bounding box center [329, 165] width 67 height 19
checkbox input "true"
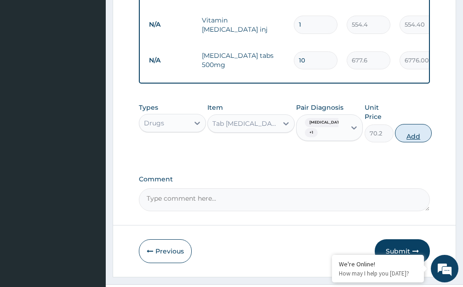
click at [413, 124] on button "Add" at bounding box center [413, 133] width 37 height 18
type input "0"
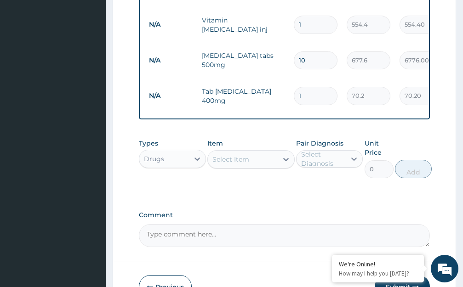
type input "15"
type input "1053.00"
type input "15"
click at [287, 158] on icon at bounding box center [286, 159] width 6 height 3
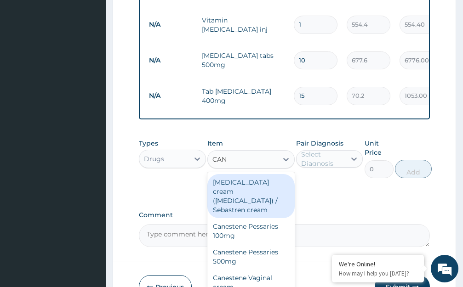
type input "CANU"
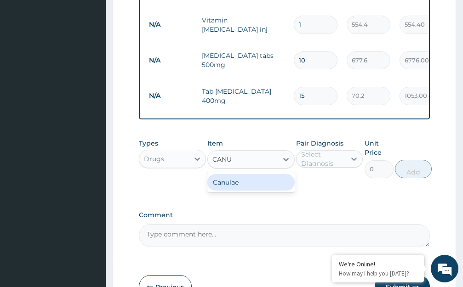
click at [228, 174] on div "Canulae" at bounding box center [250, 182] width 87 height 17
type input "677.6"
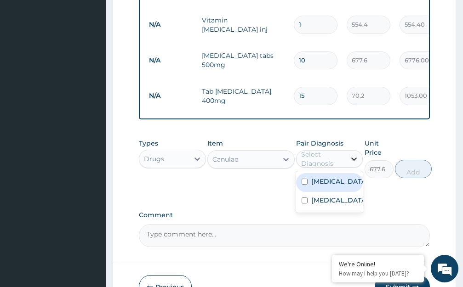
click at [355, 155] on icon at bounding box center [353, 159] width 9 height 9
click at [354, 173] on div "Malaria" at bounding box center [329, 182] width 67 height 19
checkbox input "true"
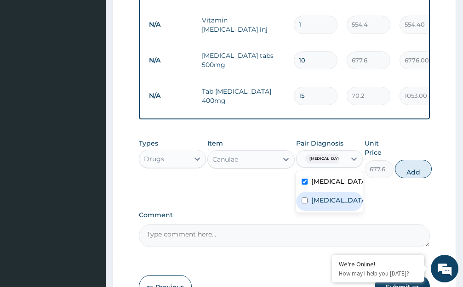
click at [355, 192] on div "Bacteremia" at bounding box center [329, 201] width 67 height 19
checkbox input "true"
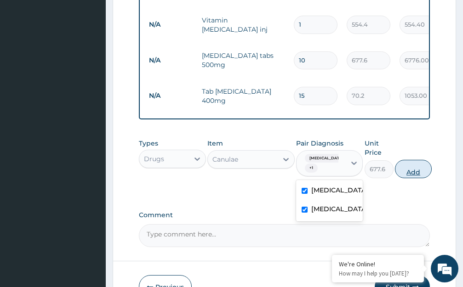
click at [417, 160] on button "Add" at bounding box center [413, 169] width 37 height 18
type input "0"
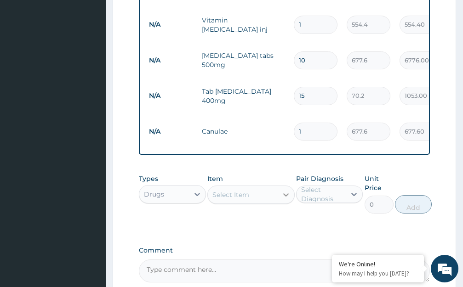
click at [287, 190] on icon at bounding box center [285, 194] width 9 height 9
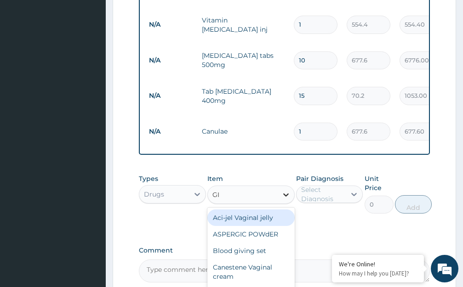
type input "GIV"
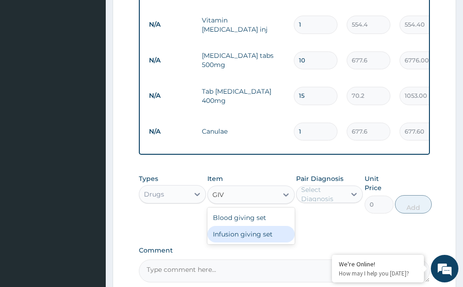
click at [250, 226] on div "Infusion giving set" at bounding box center [250, 234] width 87 height 17
type input "677.6"
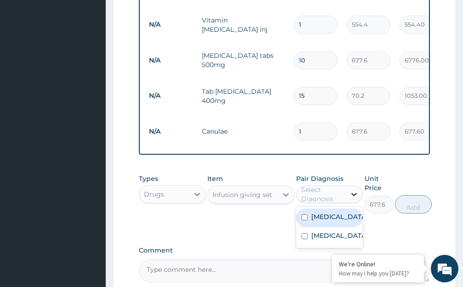
click at [353, 190] on icon at bounding box center [353, 194] width 9 height 9
click at [342, 209] on div "Malaria" at bounding box center [329, 218] width 67 height 19
checkbox input "true"
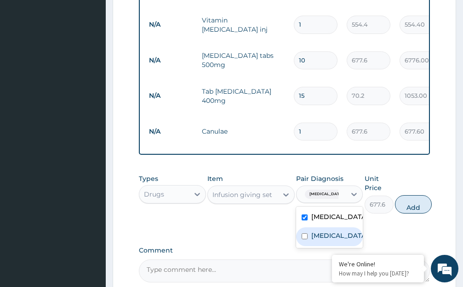
click at [351, 228] on div "Bacteremia" at bounding box center [329, 237] width 67 height 19
checkbox input "true"
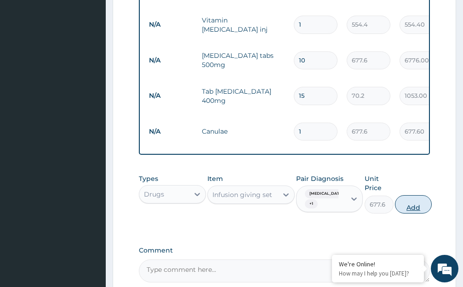
click at [412, 195] on button "Add" at bounding box center [413, 204] width 37 height 18
type input "0"
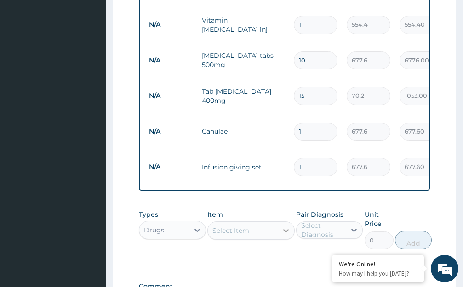
click at [286, 226] on icon at bounding box center [285, 230] width 9 height 9
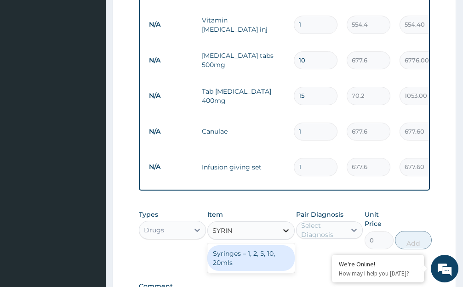
type input "SYRING"
click at [235, 246] on div "Syringes – 1, 2, 5, 10, 20mls" at bounding box center [250, 259] width 87 height 26
type input "138.6"
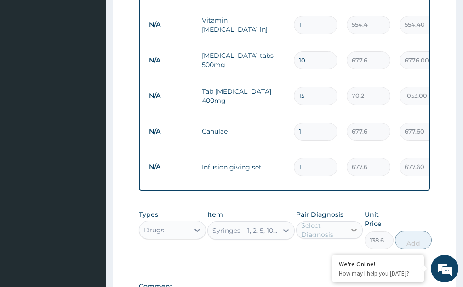
click at [352, 229] on icon at bounding box center [355, 230] width 6 height 3
click at [349, 245] on div "Malaria" at bounding box center [329, 254] width 67 height 19
checkbox input "true"
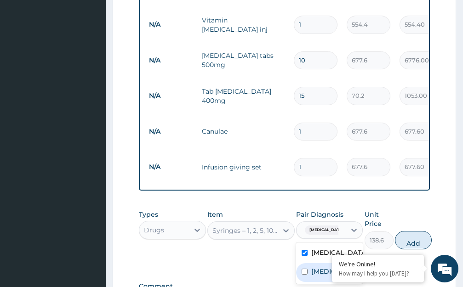
click at [354, 263] on div "Bacteremia" at bounding box center [329, 272] width 67 height 19
checkbox input "true"
click at [409, 231] on button "Add" at bounding box center [413, 240] width 37 height 18
type input "0"
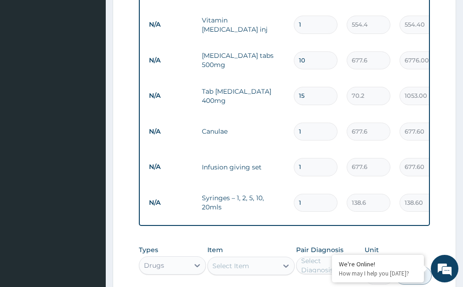
type input "15"
type input "2079.00"
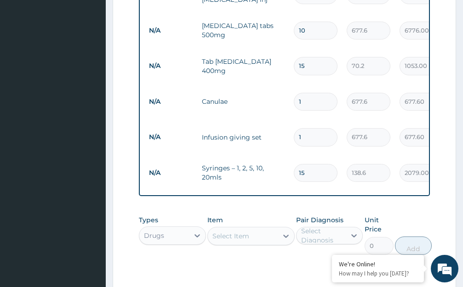
scroll to position [630, 0]
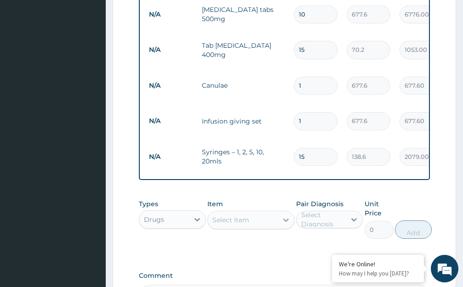
type input "15"
click at [286, 216] on icon at bounding box center [285, 220] width 9 height 9
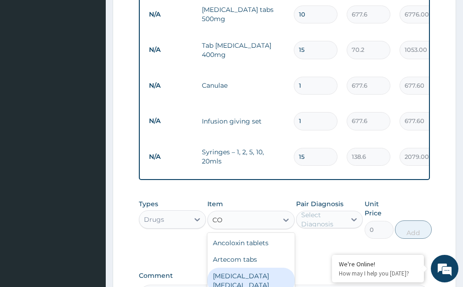
type input "C"
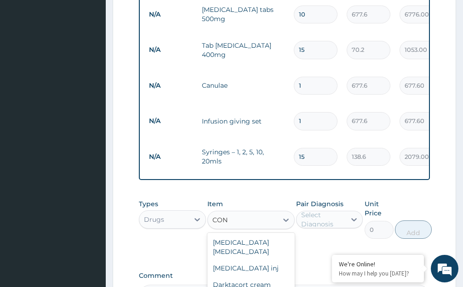
scroll to position [0, 0]
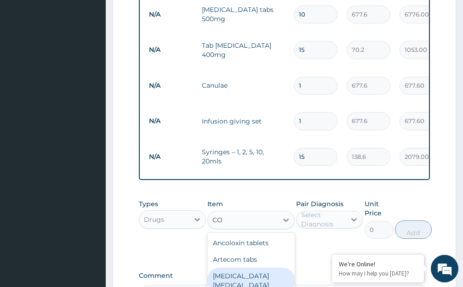
type input "C"
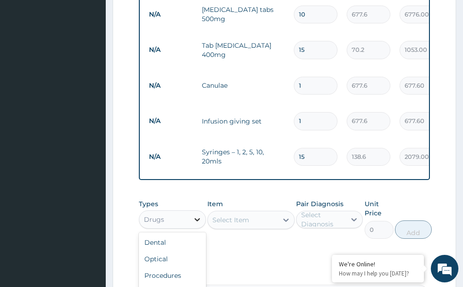
click at [196, 215] on icon at bounding box center [197, 219] width 9 height 9
click at [168, 268] on div "Procedures" at bounding box center [172, 276] width 67 height 17
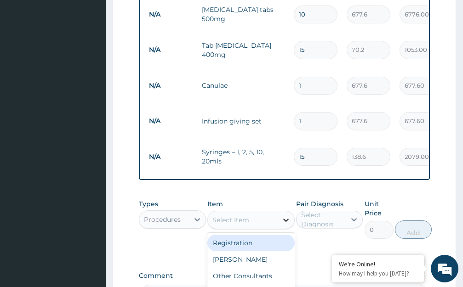
click at [287, 216] on icon at bounding box center [285, 220] width 9 height 9
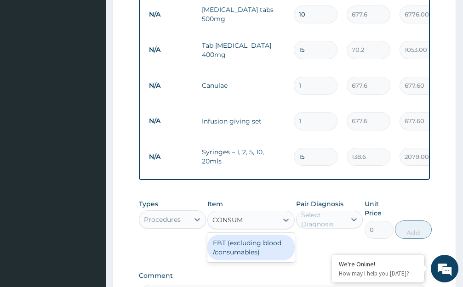
type input "CONSU"
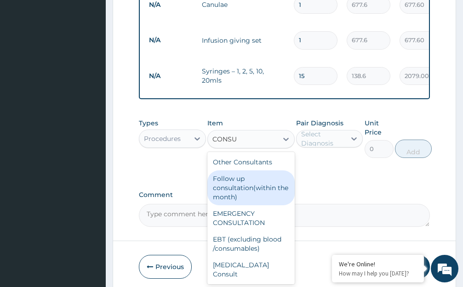
scroll to position [712, 0]
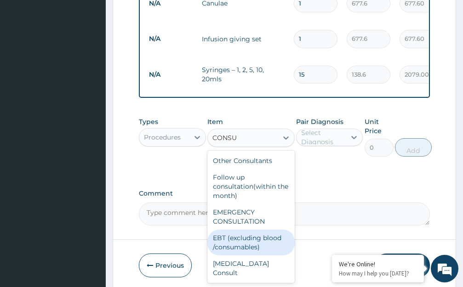
click at [237, 230] on div "EBT (excluding blood /consumables)" at bounding box center [250, 243] width 87 height 26
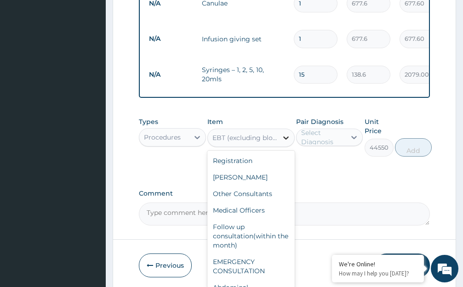
click at [286, 133] on icon at bounding box center [285, 137] width 9 height 9
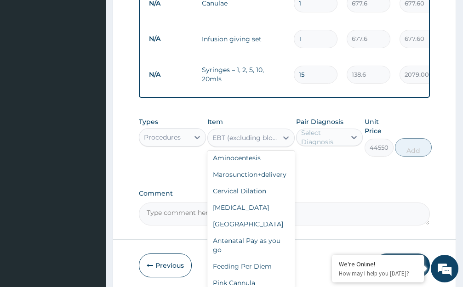
scroll to position [1555, 0]
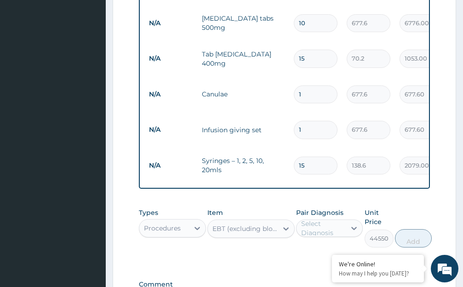
scroll to position [620, 0]
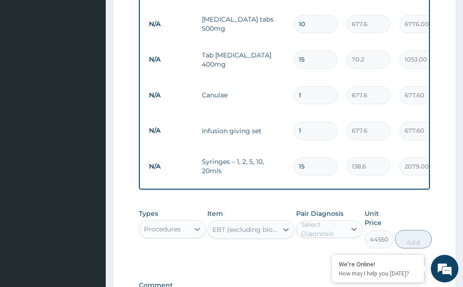
click at [197, 228] on icon at bounding box center [198, 229] width 6 height 3
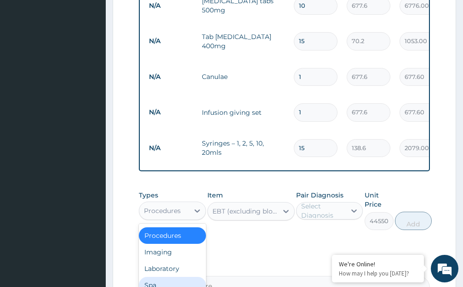
scroll to position [657, 0]
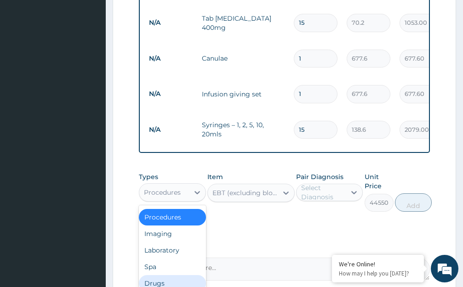
click at [171, 275] on div "Drugs" at bounding box center [172, 283] width 67 height 17
type input "0"
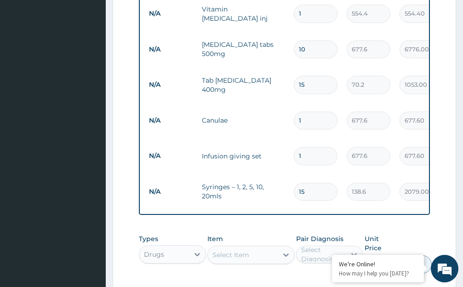
scroll to position [611, 0]
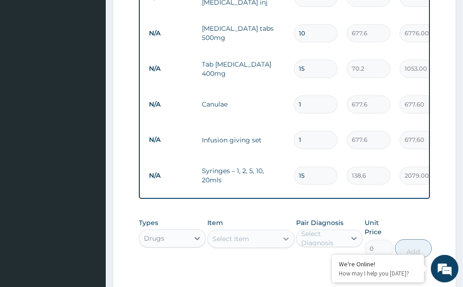
click at [285, 235] on icon at bounding box center [285, 239] width 9 height 9
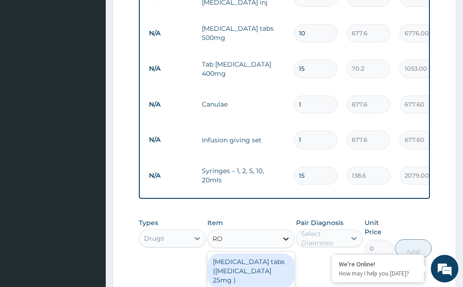
type input "R"
type input "W"
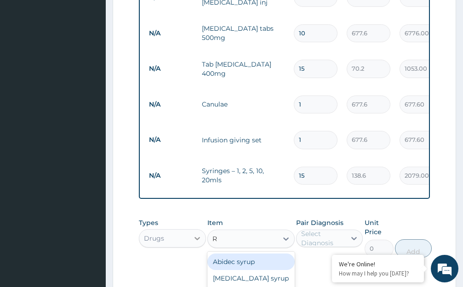
type input "R"
click at [195, 234] on icon at bounding box center [197, 238] width 9 height 9
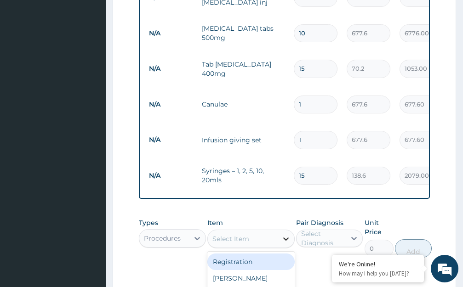
click at [285, 235] on icon at bounding box center [285, 239] width 9 height 9
type input "ROO"
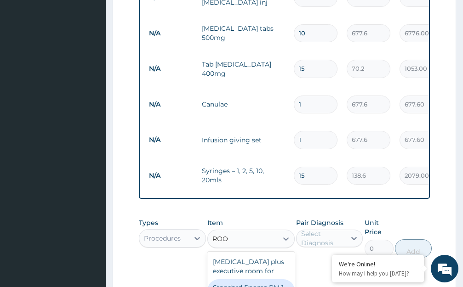
click at [255, 280] on div "Standard Rooms RM 1, RM 3 & RM 6" at bounding box center [250, 293] width 87 height 26
type input "14850"
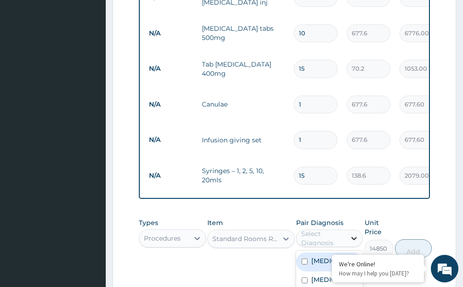
click at [353, 234] on icon at bounding box center [353, 238] width 9 height 9
click at [350, 253] on div "Malaria" at bounding box center [329, 262] width 67 height 19
checkbox input "true"
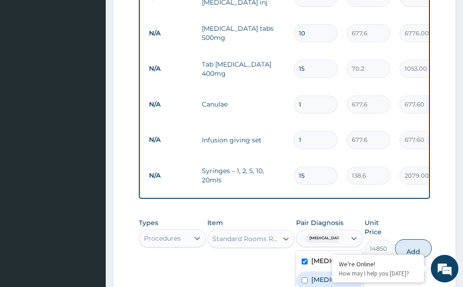
click at [353, 272] on div "Bacteremia" at bounding box center [329, 281] width 67 height 19
checkbox input "true"
click at [414, 240] on button "Add" at bounding box center [413, 249] width 37 height 18
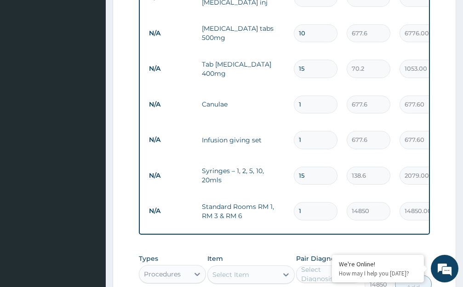
type input "0"
type input "0.00"
type input "2"
type input "29700.00"
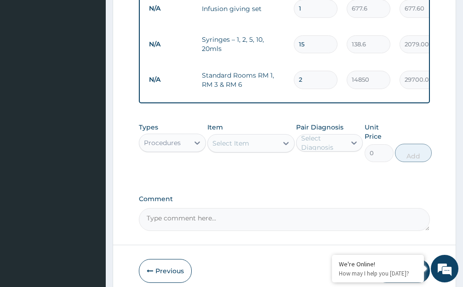
scroll to position [744, 0]
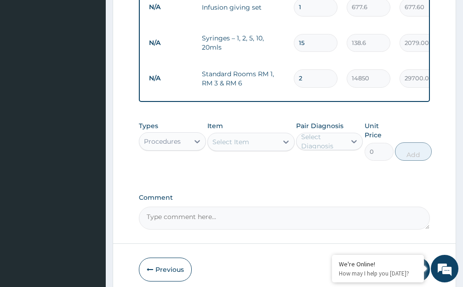
type input "2"
click at [397, 258] on button "Submit" at bounding box center [402, 270] width 55 height 24
click at [395, 258] on button "Submit" at bounding box center [402, 270] width 55 height 24
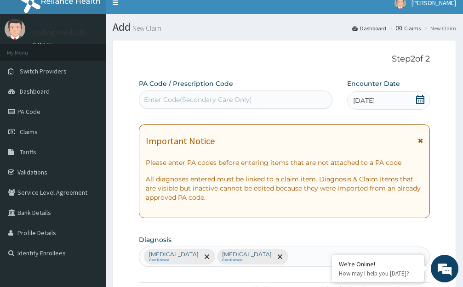
scroll to position [8, 0]
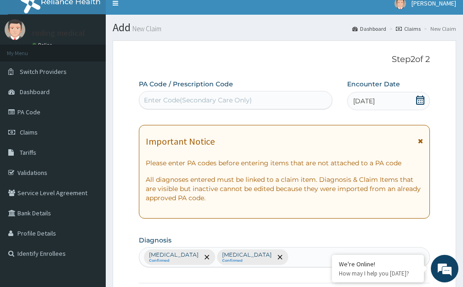
click at [248, 101] on div "Enter Code(Secondary Care Only)" at bounding box center [198, 100] width 108 height 9
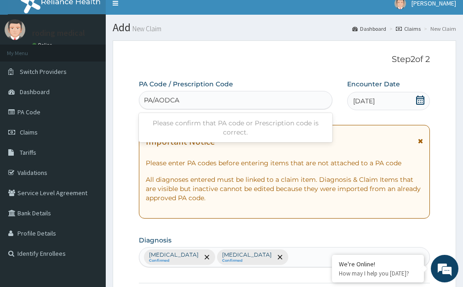
type input "PA/AODCAA"
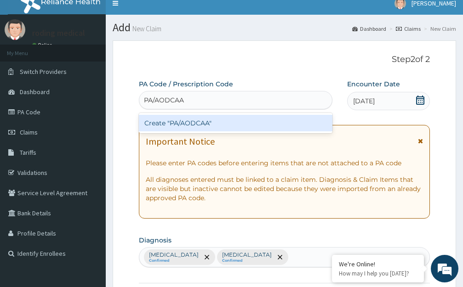
click at [212, 128] on div "Create "PA/AODCAA"" at bounding box center [236, 123] width 194 height 17
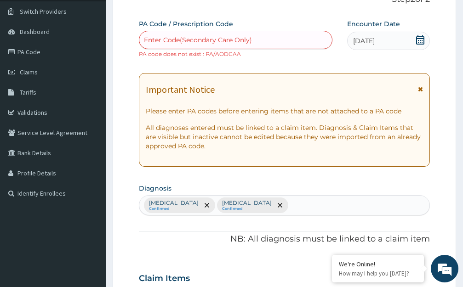
scroll to position [63, 0]
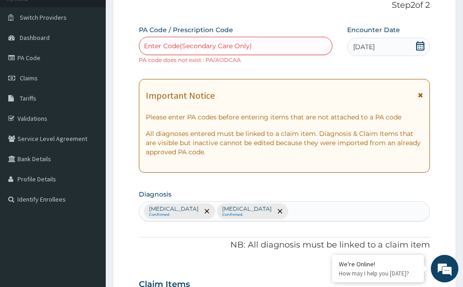
click at [254, 46] on div "Enter Code(Secondary Care Only)" at bounding box center [235, 46] width 193 height 15
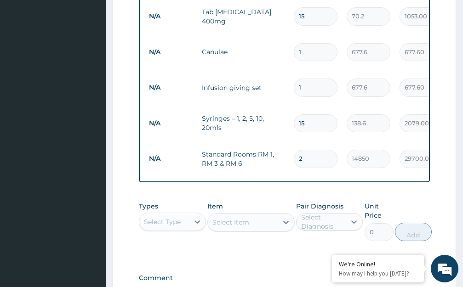
scroll to position [752, 0]
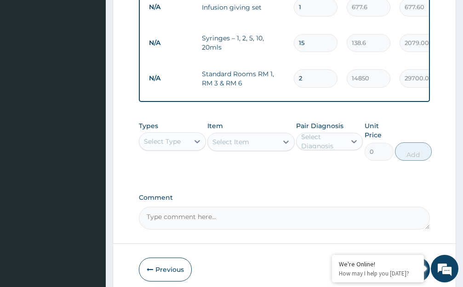
click at [398, 258] on button "Submit" at bounding box center [402, 270] width 55 height 24
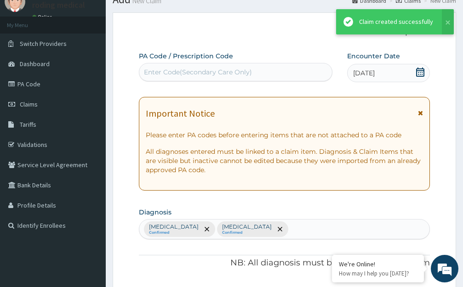
scroll to position [744, 0]
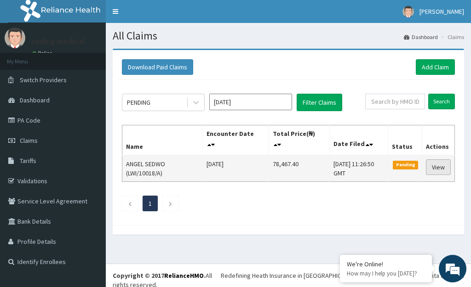
click at [437, 168] on link "View" at bounding box center [438, 168] width 25 height 16
